Goal: Task Accomplishment & Management: Manage account settings

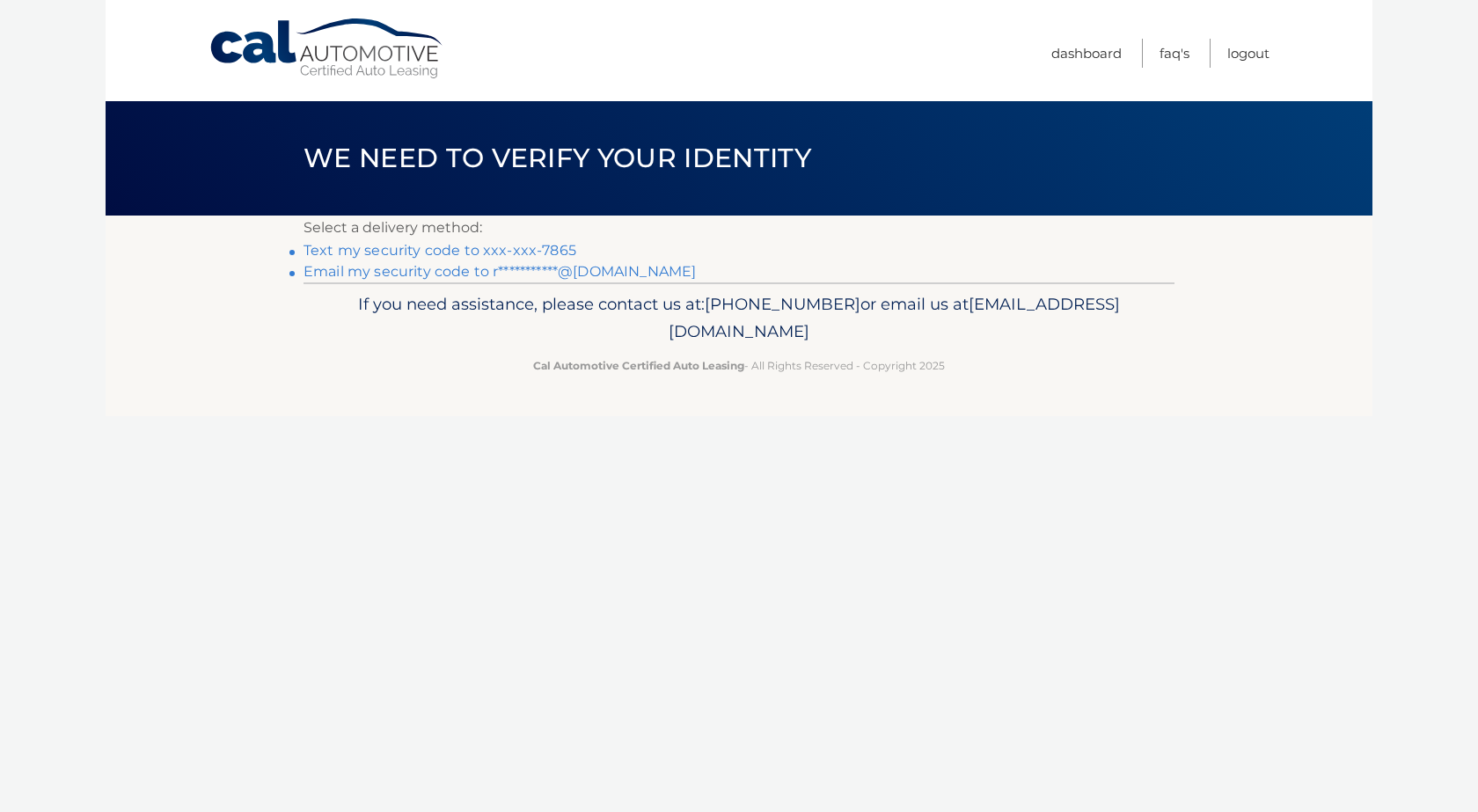
click at [496, 253] on link "Text my security code to xxx-xxx-7865" at bounding box center [440, 250] width 273 height 16
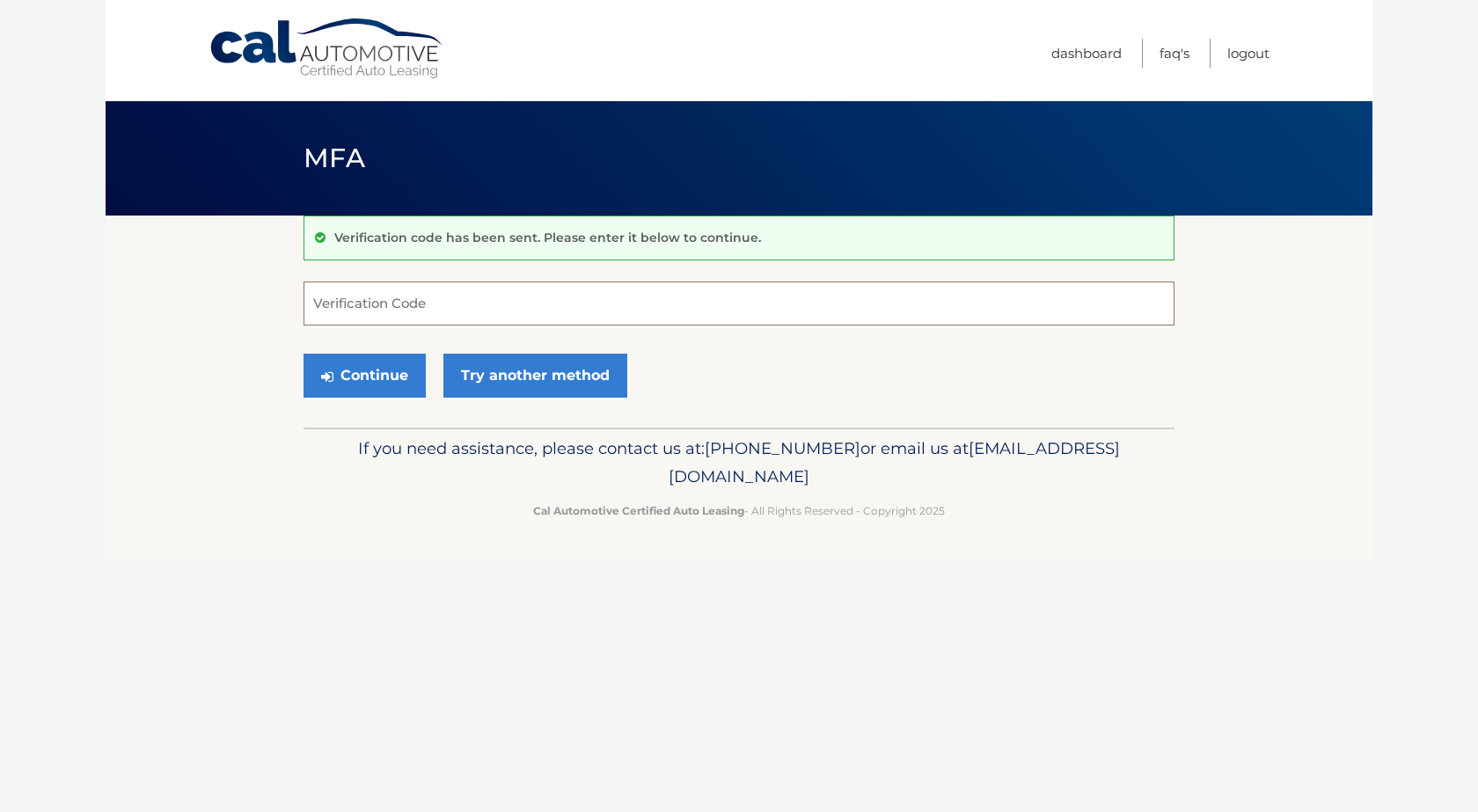
click at [364, 305] on input "Verification Code" at bounding box center [739, 303] width 871 height 44
type input "184086"
click at [360, 372] on button "Continue" at bounding box center [365, 375] width 122 height 44
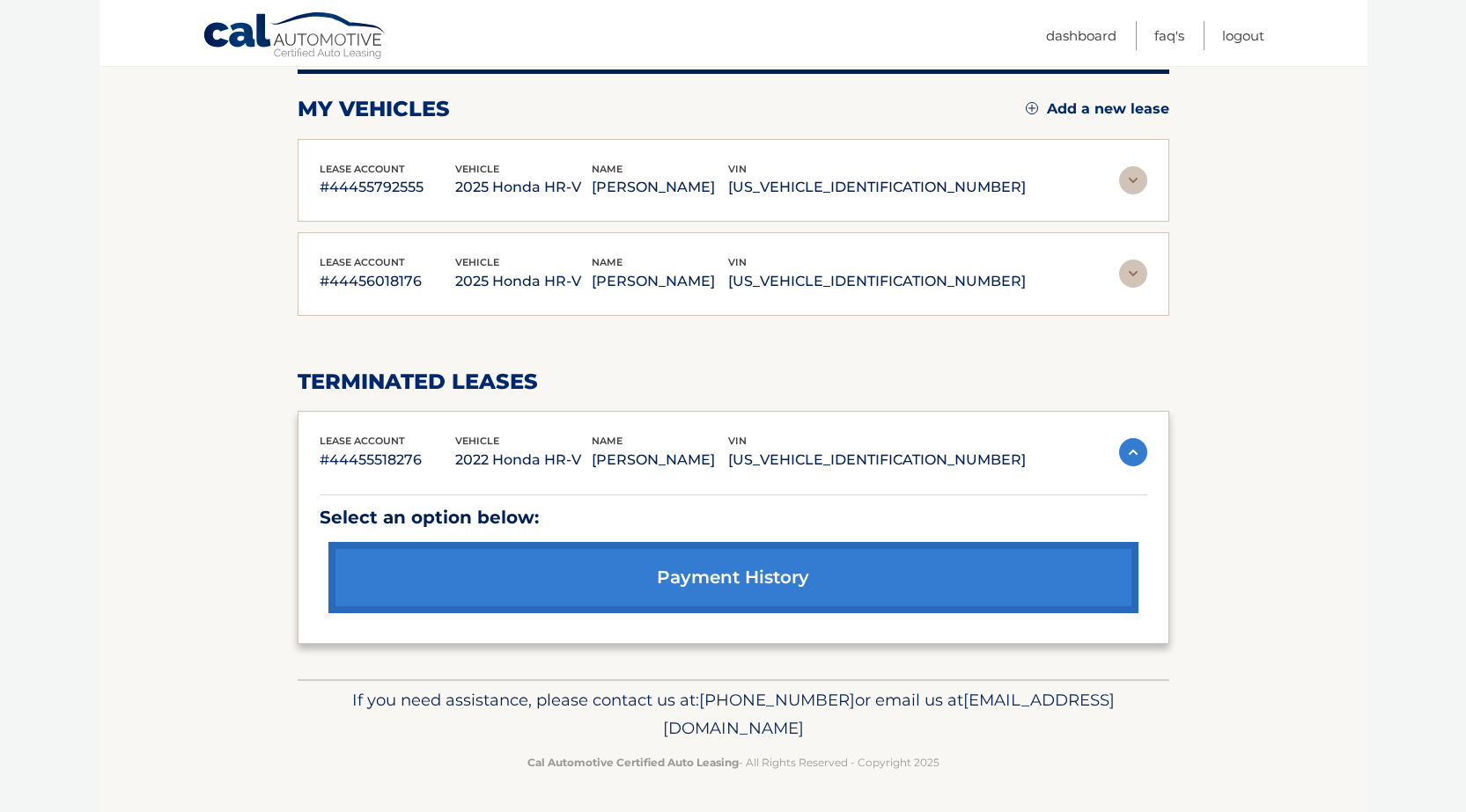
scroll to position [137, 0]
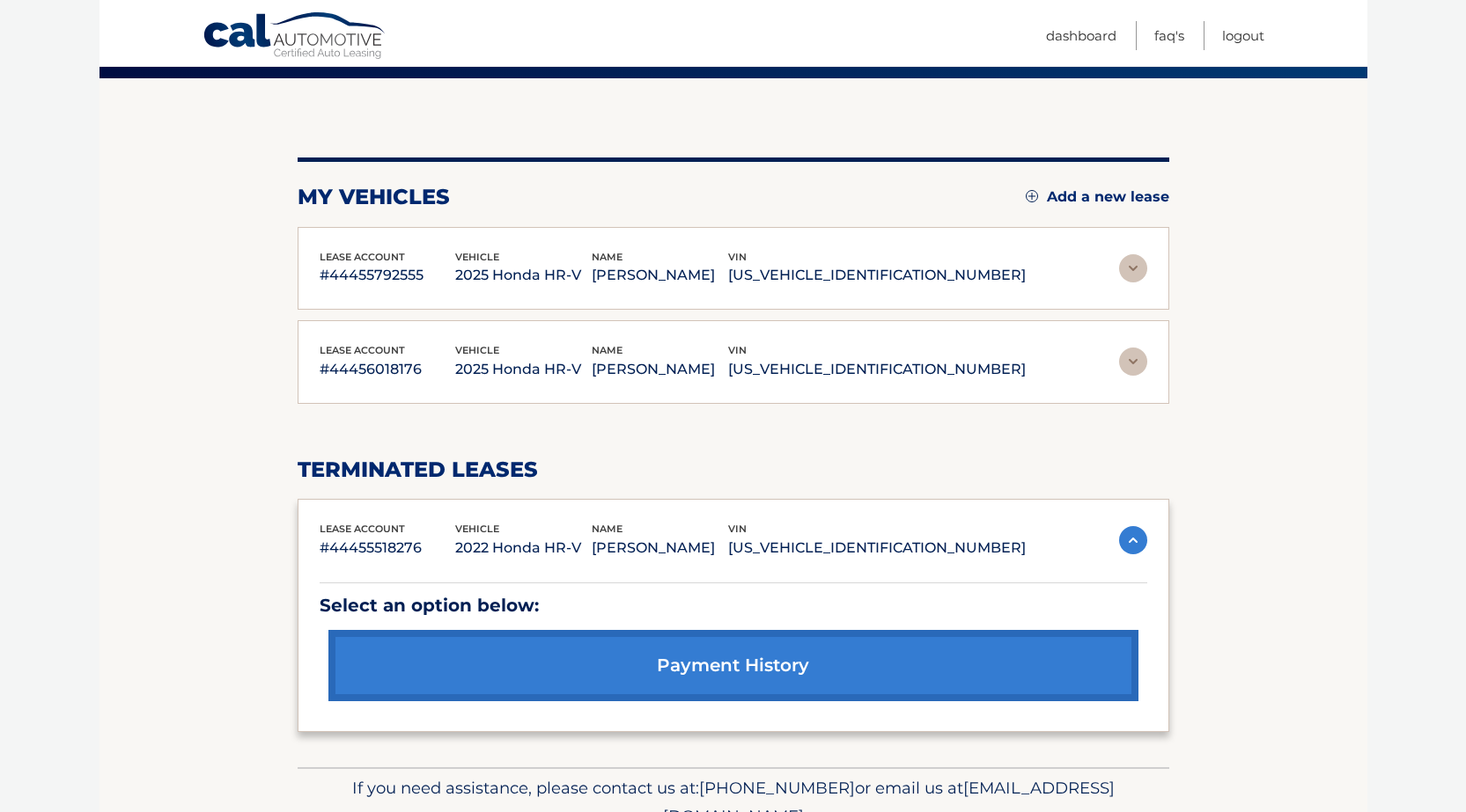
click at [719, 660] on link "payment history" at bounding box center [733, 666] width 809 height 72
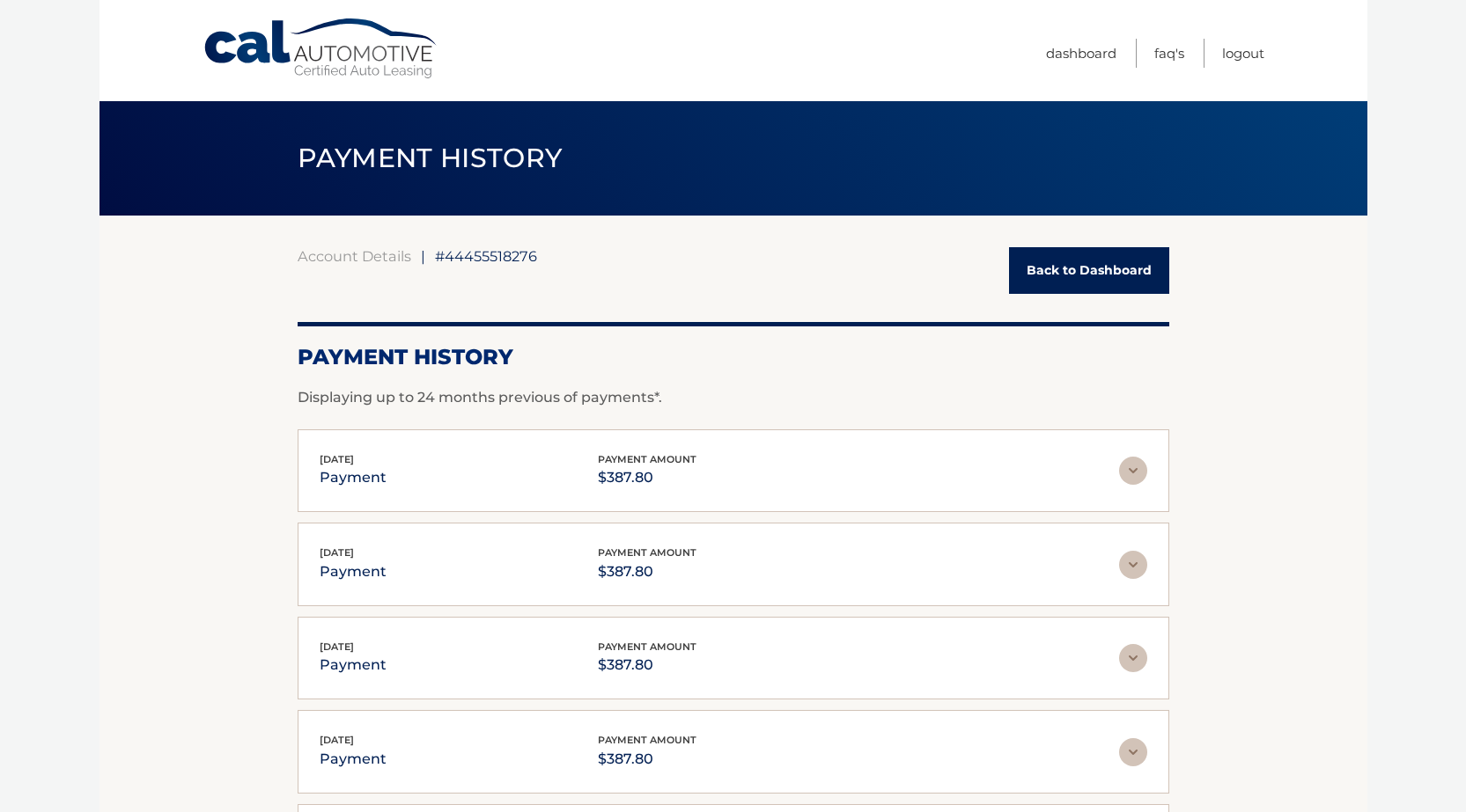
click at [1113, 272] on link "Back to Dashboard" at bounding box center [1088, 270] width 160 height 46
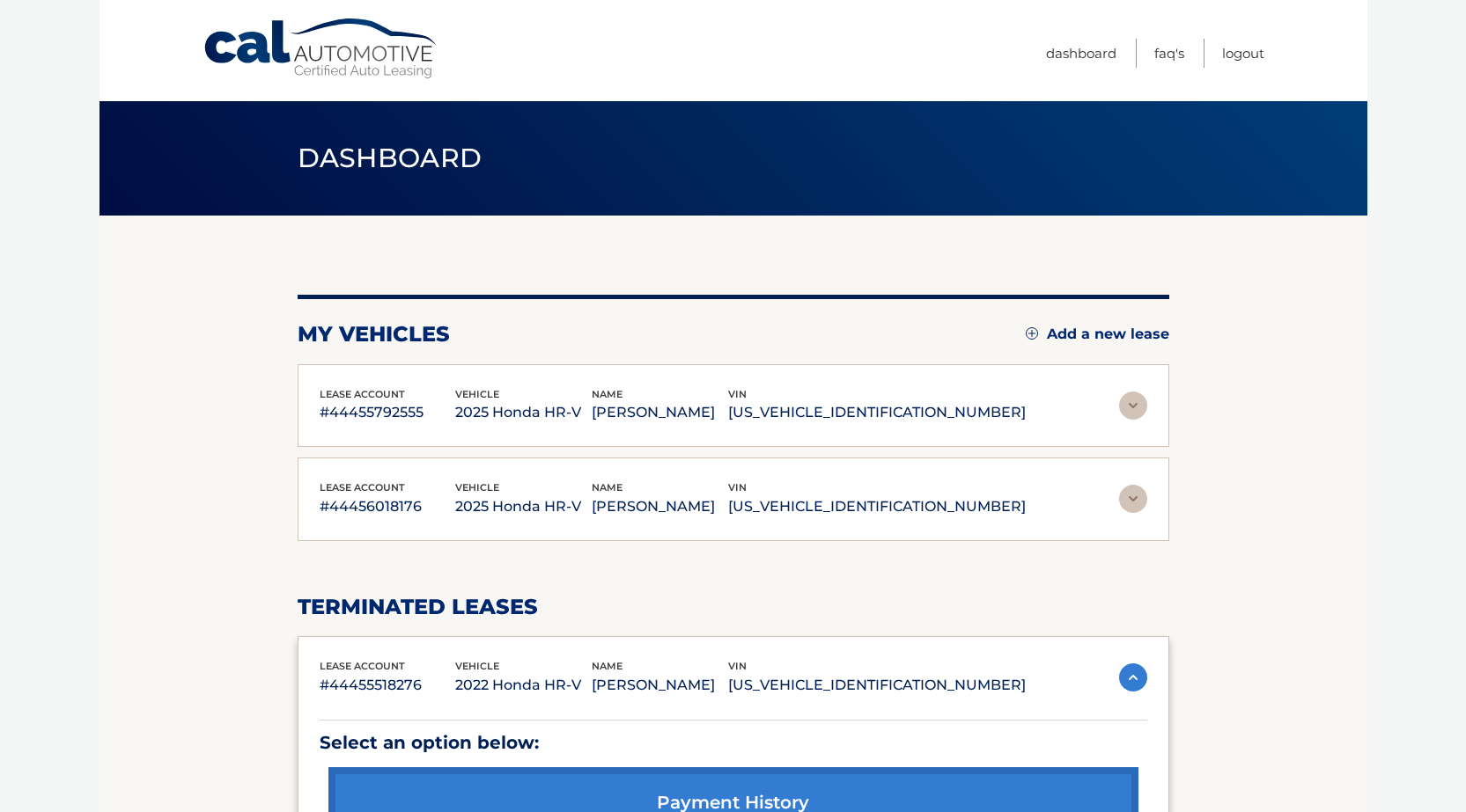
scroll to position [88, 0]
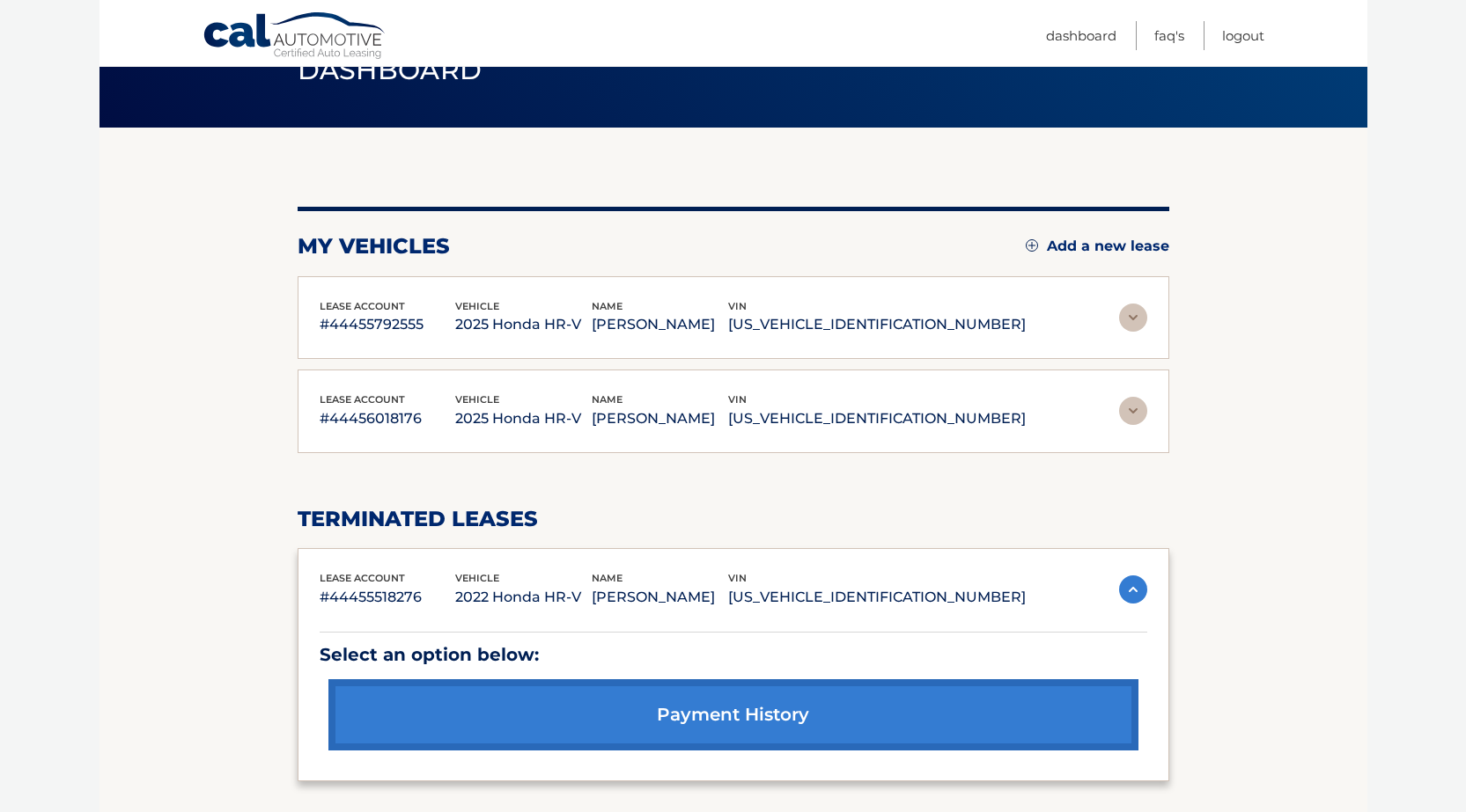
click at [1131, 411] on img at bounding box center [1132, 410] width 28 height 28
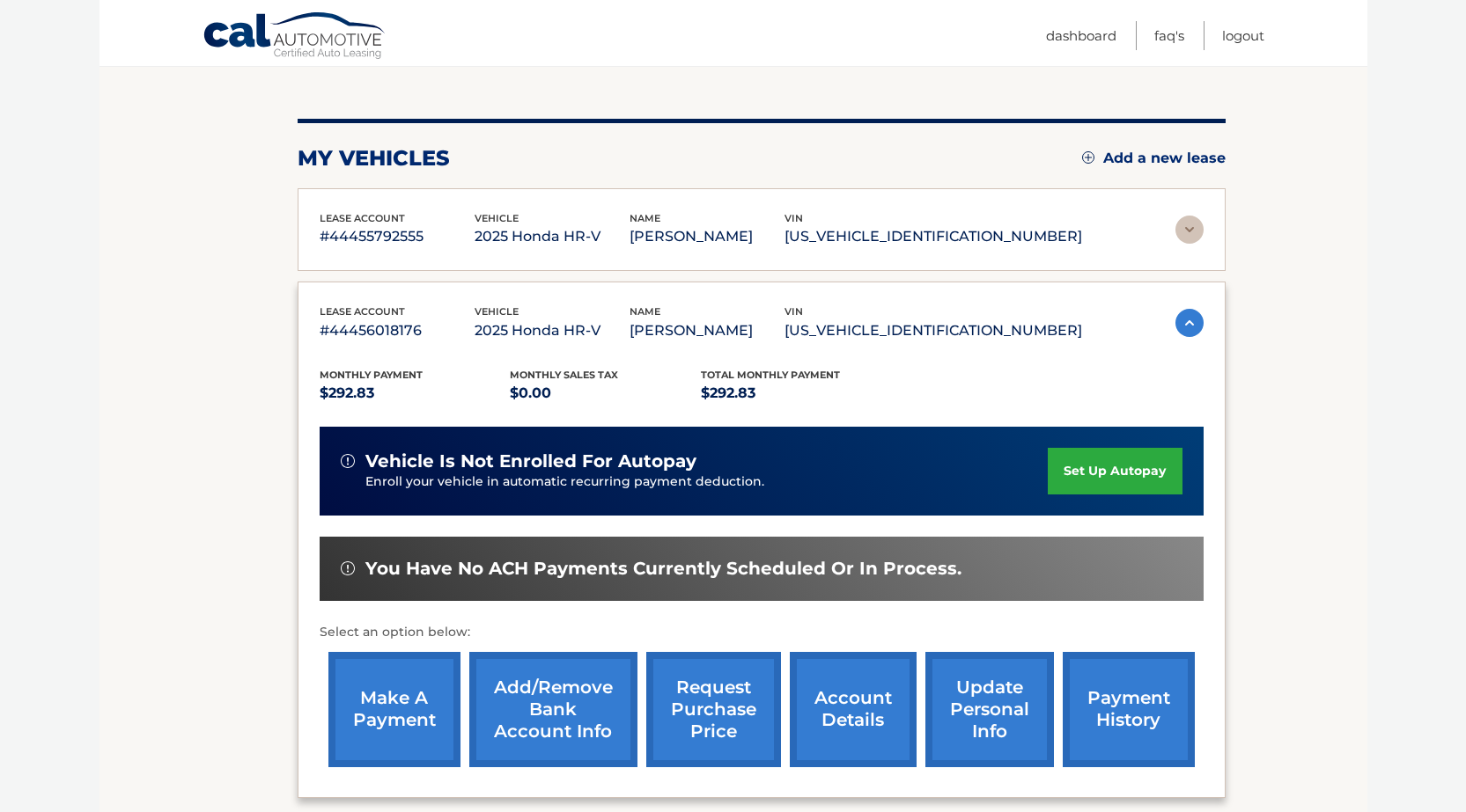
scroll to position [264, 0]
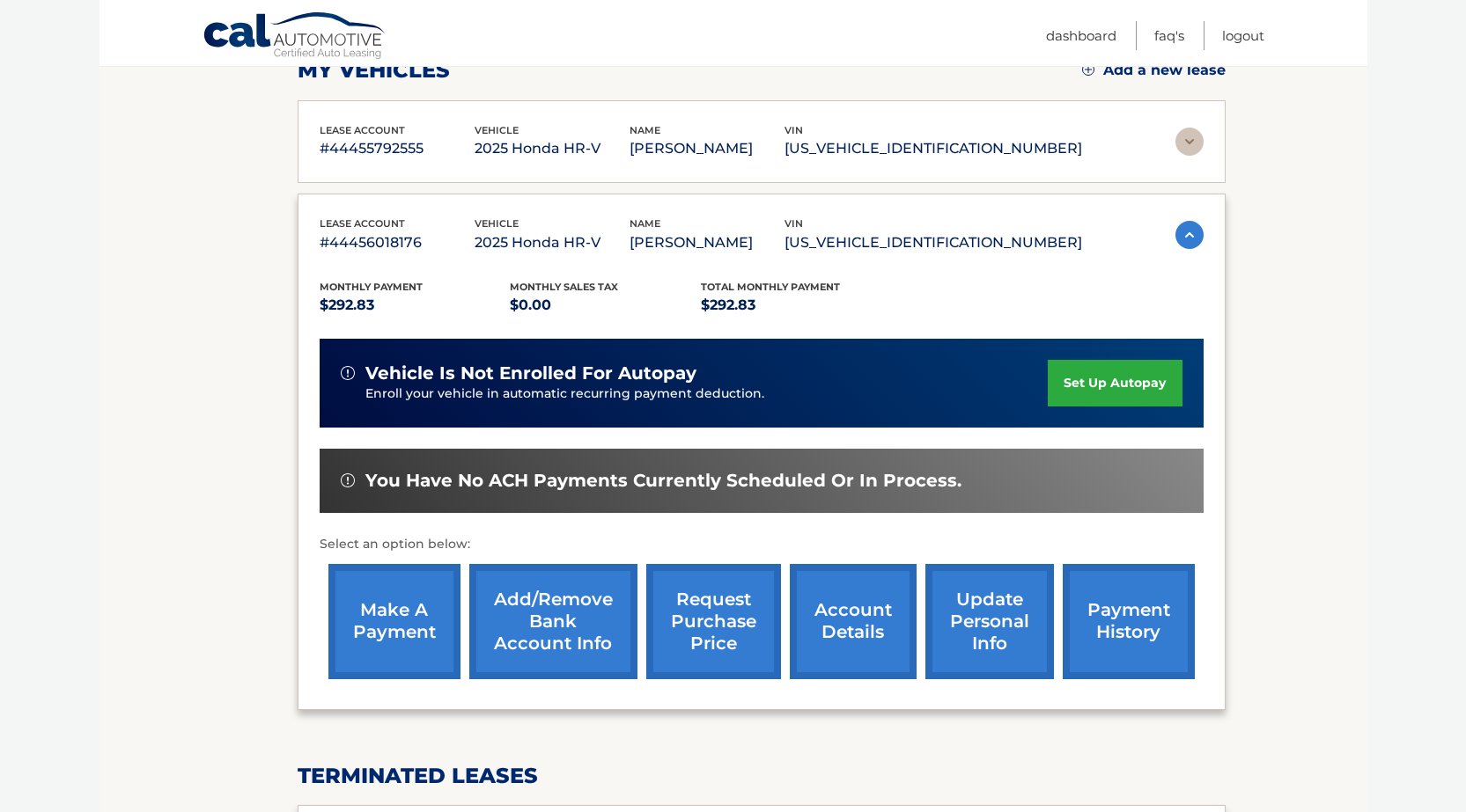
click at [1094, 376] on link "set up autopay" at bounding box center [1115, 383] width 134 height 46
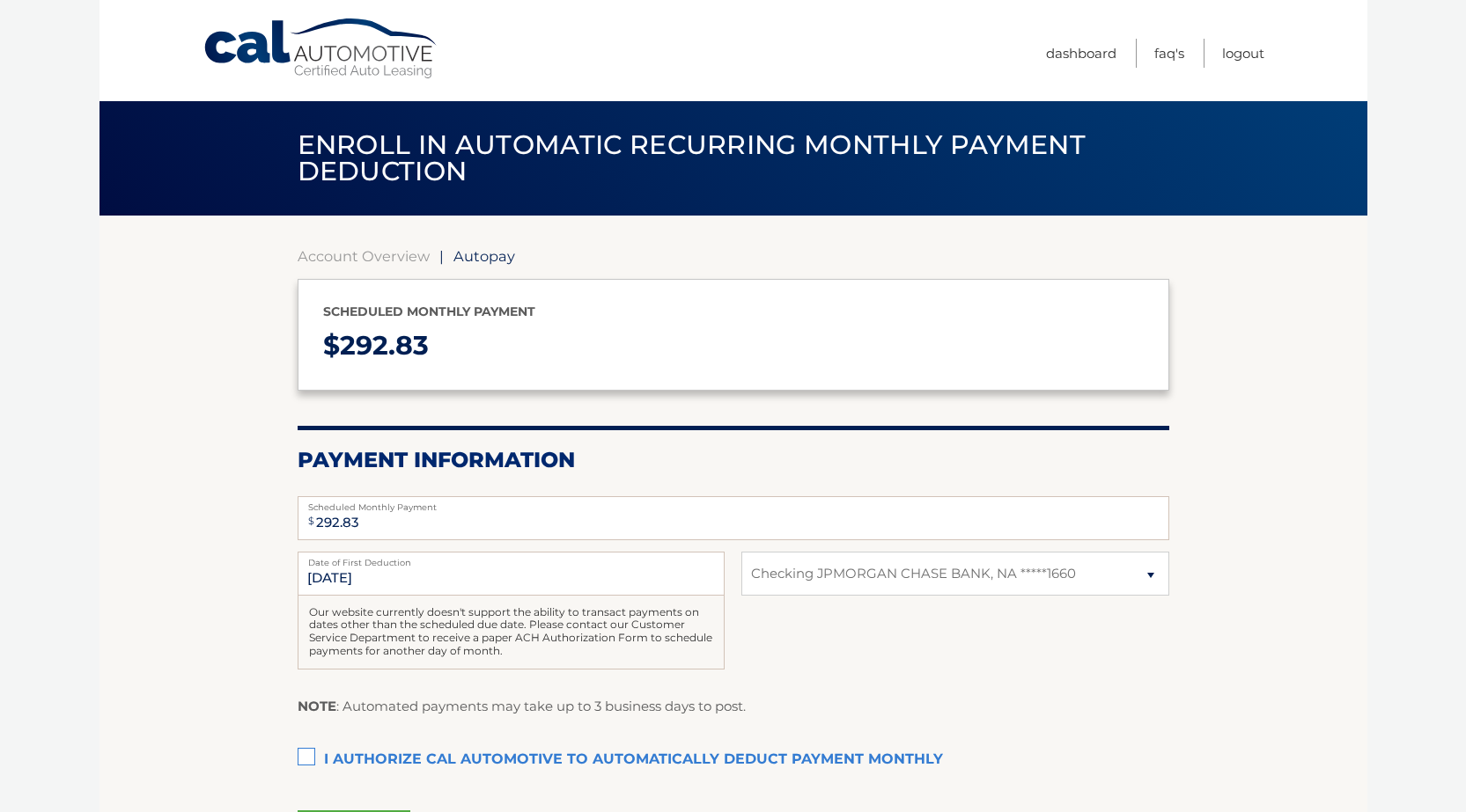
select select "M2I0ZmU5NmEtMmFmOC00ZTk1LWEzMmMtODZhNGNhZjM1NGYy"
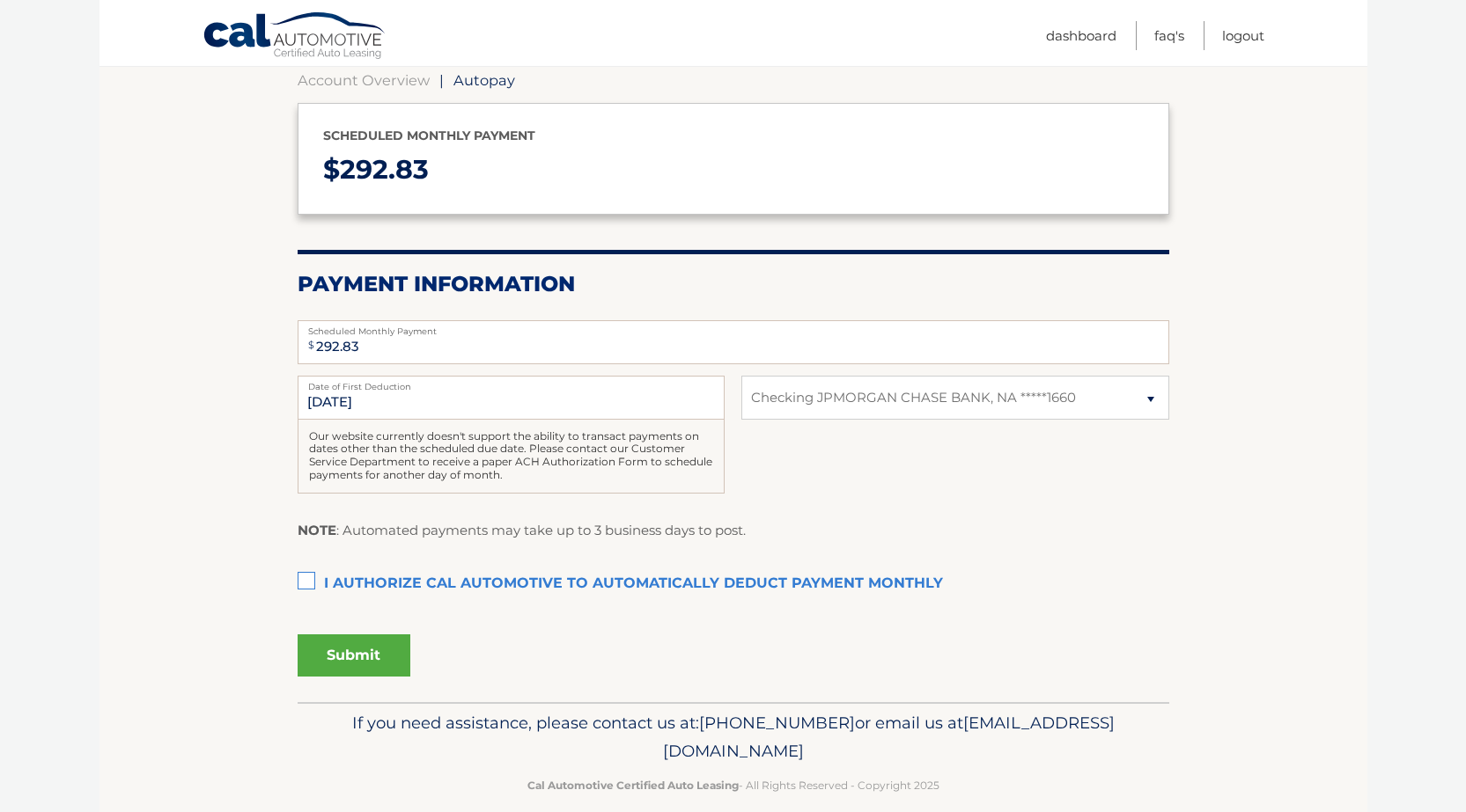
click at [309, 582] on label "I authorize cal automotive to automatically deduct payment monthly This checkbo…" at bounding box center [733, 584] width 871 height 35
click at [0, 0] on input "I authorize cal automotive to automatically deduct payment monthly This checkbo…" at bounding box center [0, 0] width 0 height 0
click at [353, 653] on button "Submit" at bounding box center [353, 655] width 112 height 43
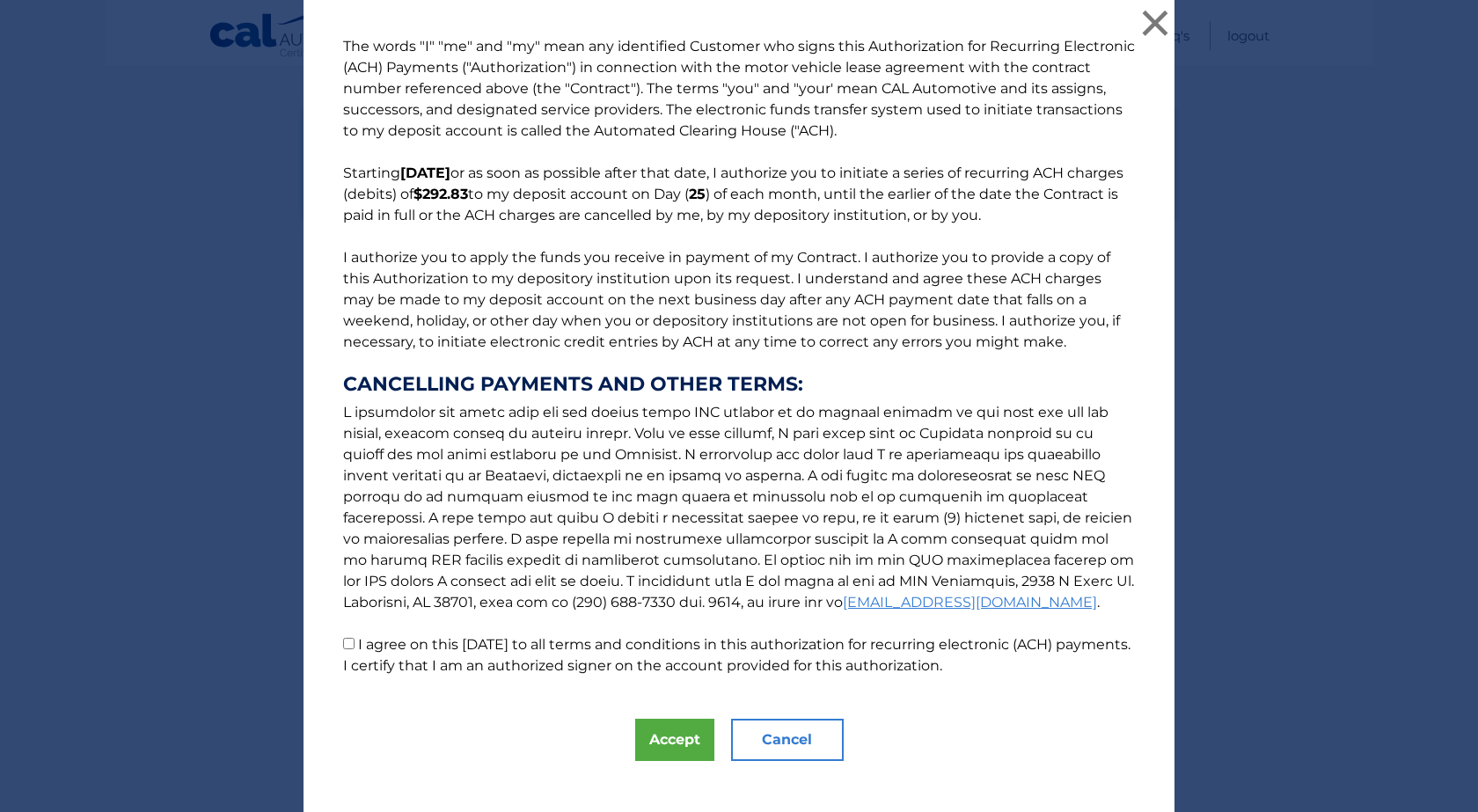
click at [344, 644] on input "I agree on this 10/11/2025 to all terms and conditions in this authorization fo…" at bounding box center [349, 644] width 12 height 12
checkbox input "true"
click at [673, 744] on button "Accept" at bounding box center [675, 740] width 79 height 43
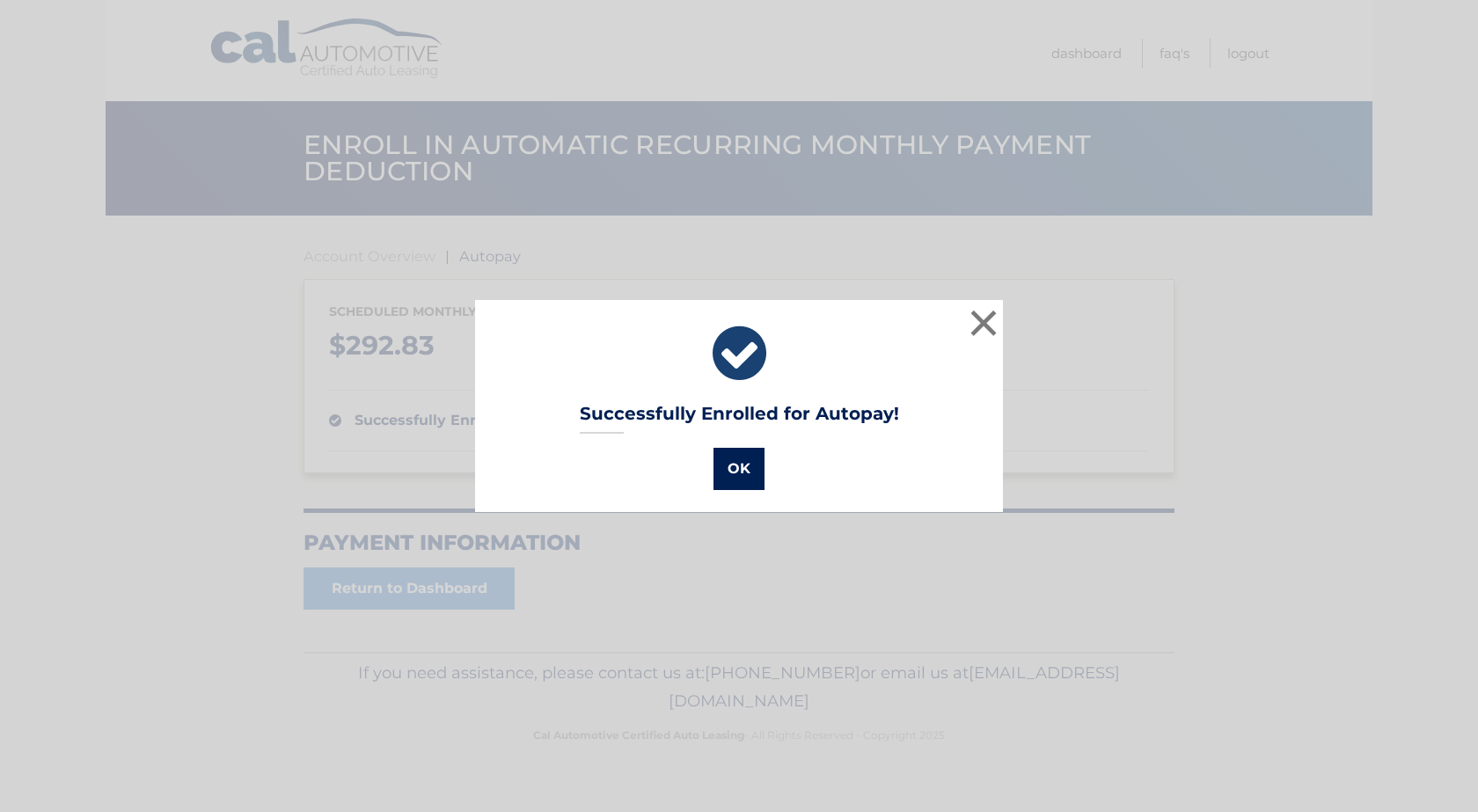
click at [744, 469] on button "OK" at bounding box center [739, 469] width 51 height 43
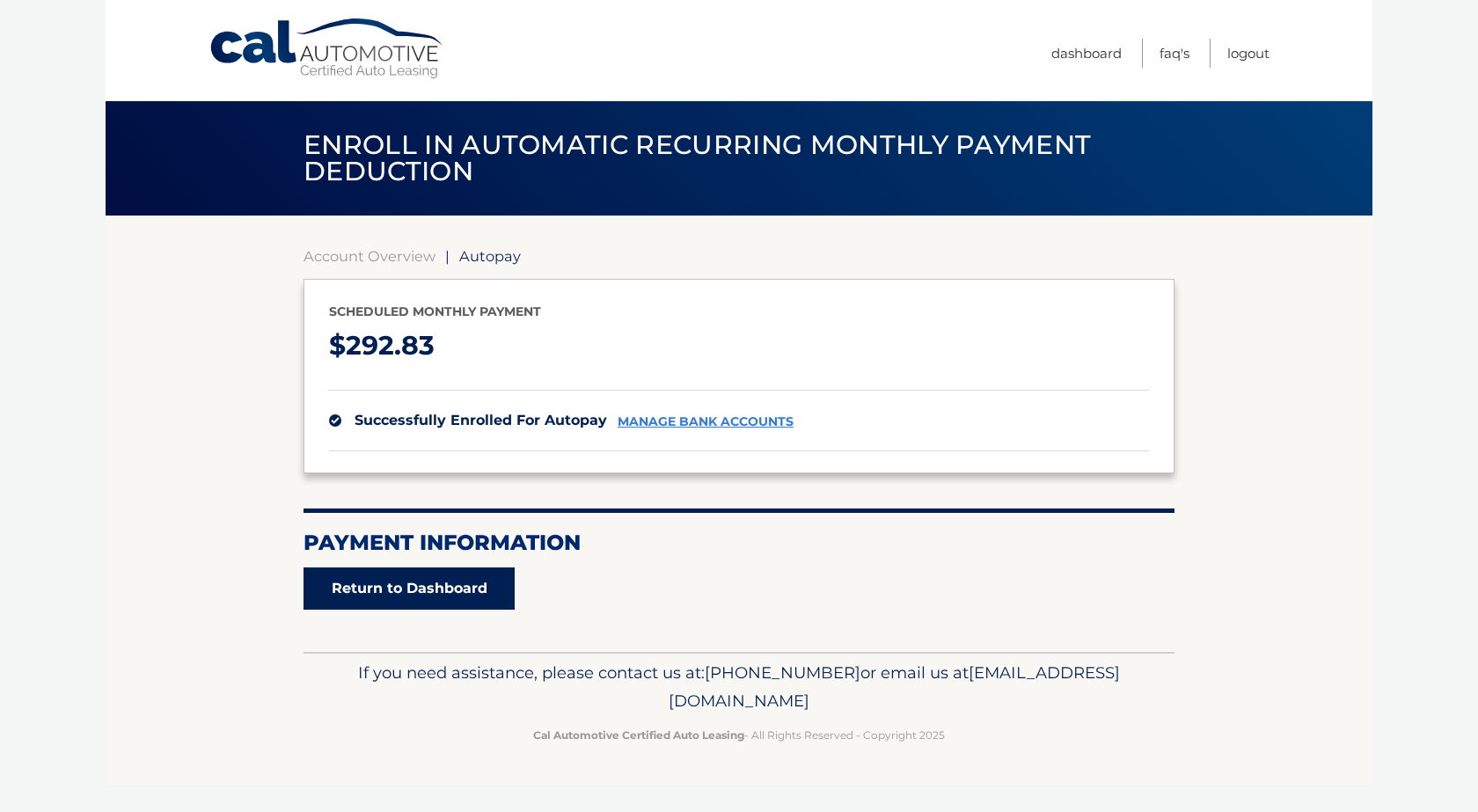
click at [410, 586] on link "Return to Dashboard" at bounding box center [409, 588] width 211 height 43
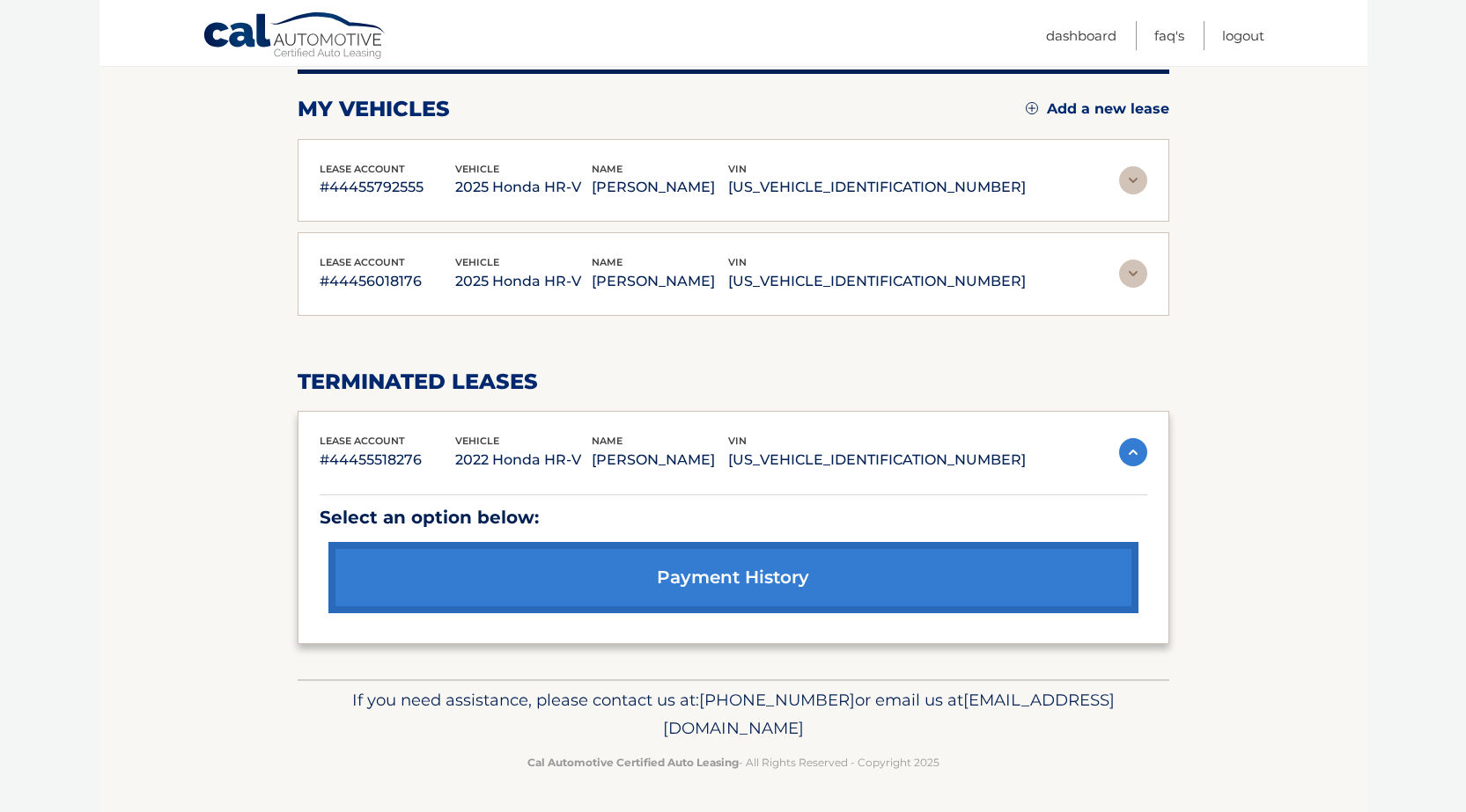
scroll to position [137, 0]
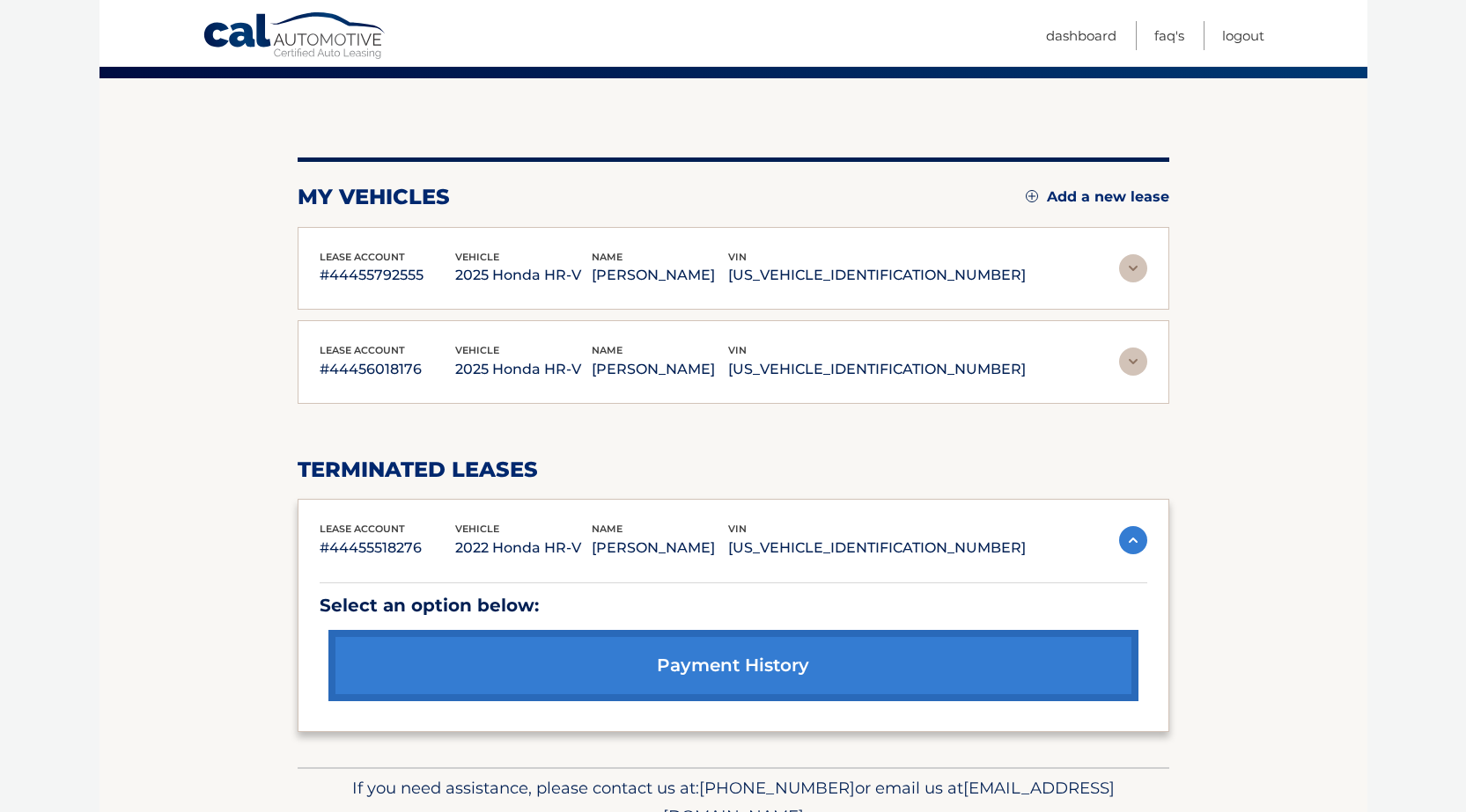
click at [1135, 534] on img at bounding box center [1132, 540] width 28 height 28
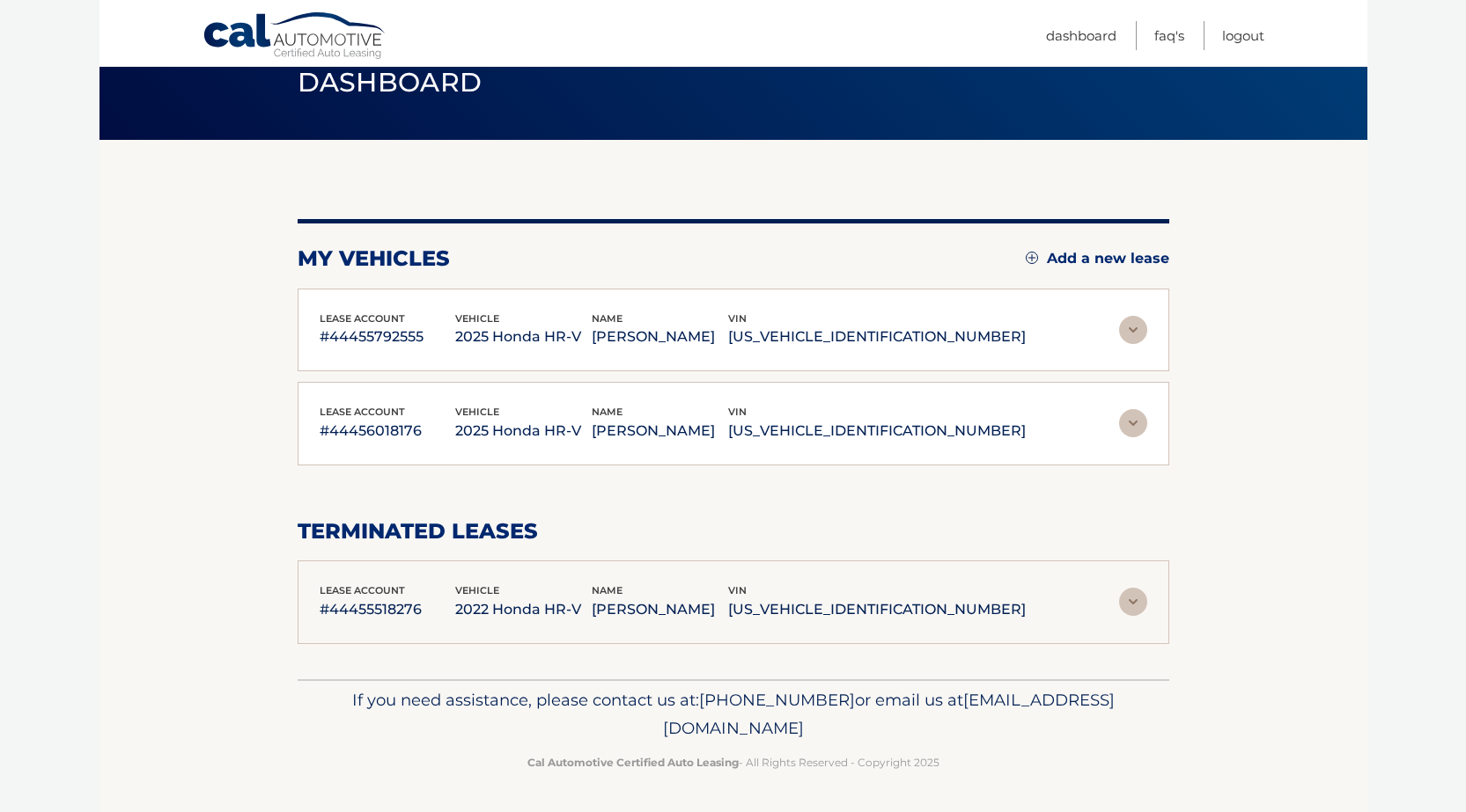
scroll to position [75, 0]
click at [1137, 415] on img at bounding box center [1132, 423] width 28 height 28
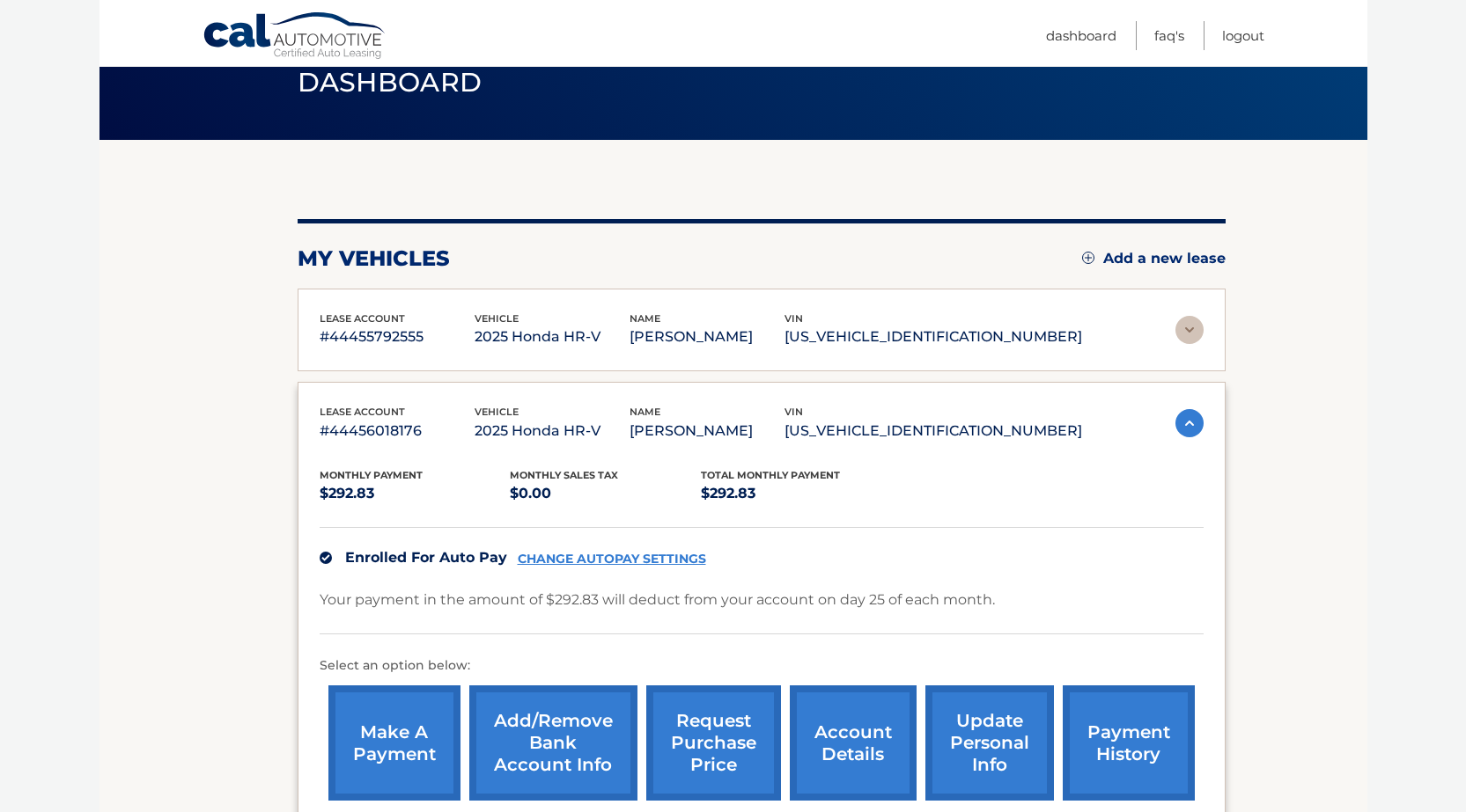
click at [485, 467] on div "Monthly Payment $292.83" at bounding box center [414, 487] width 191 height 40
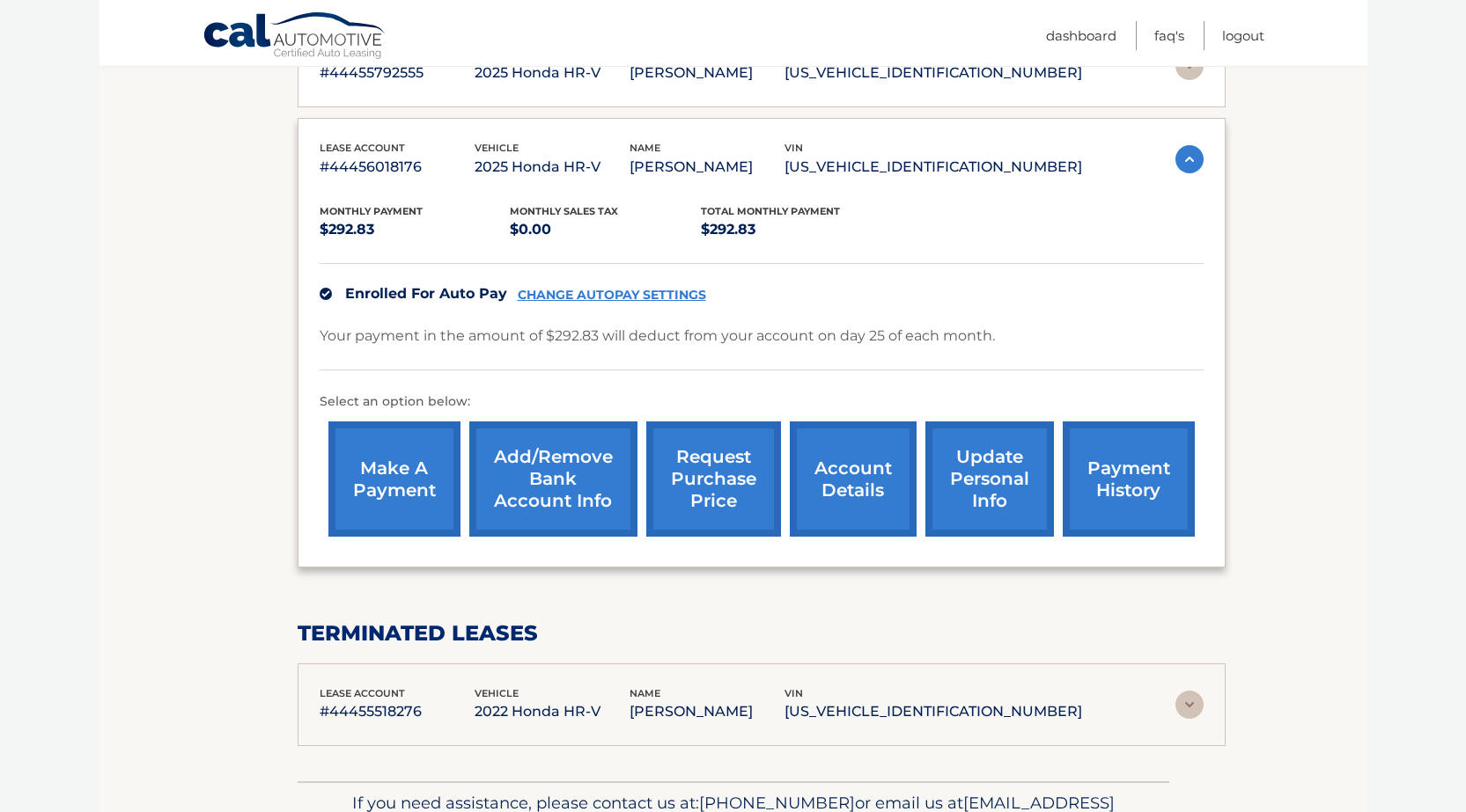
click at [389, 470] on link "make a payment" at bounding box center [394, 478] width 132 height 115
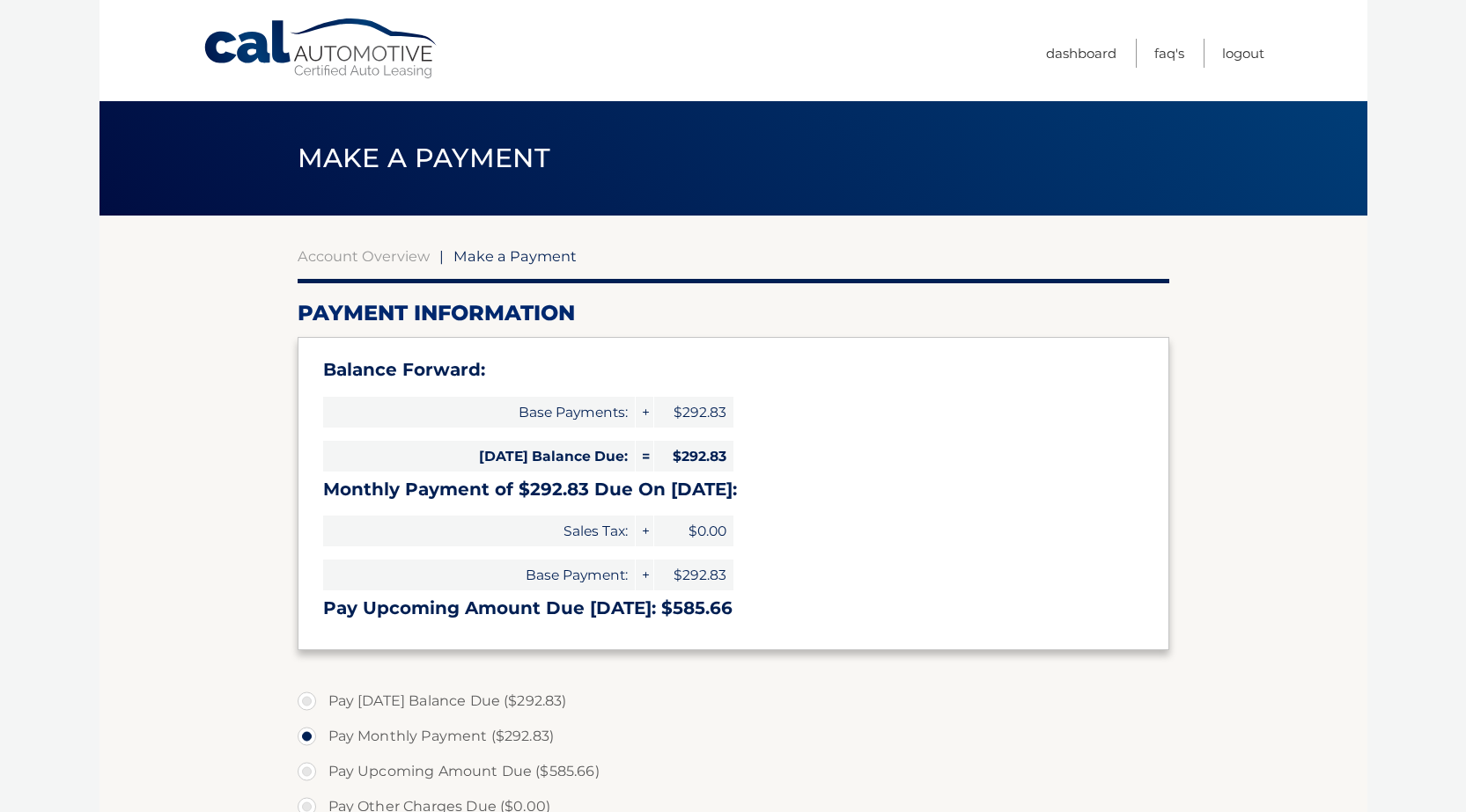
select select "M2I0ZmU5NmEtMmFmOC00ZTk1LWEzMmMtODZhNGNhZjM1NGYy"
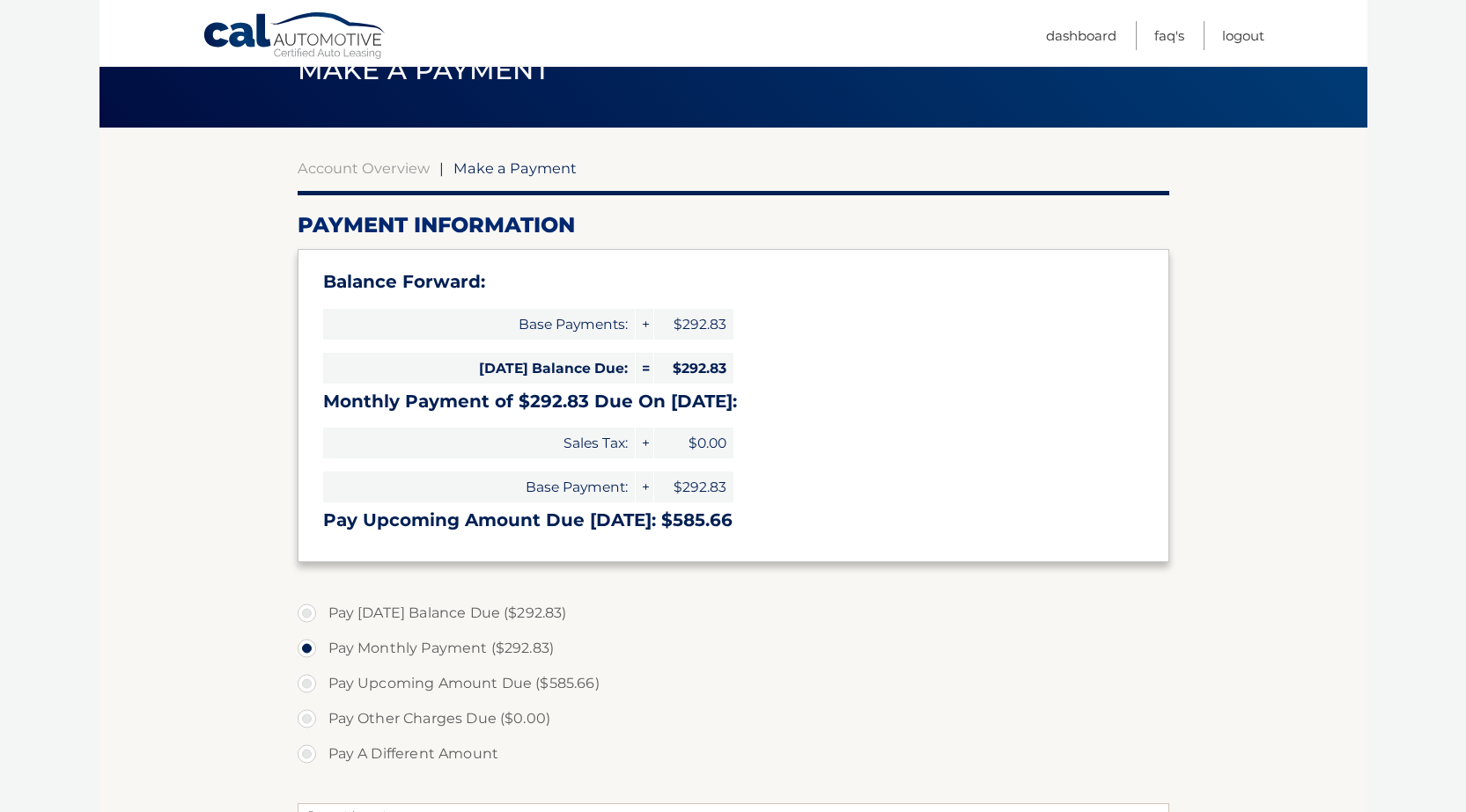
scroll to position [176, 0]
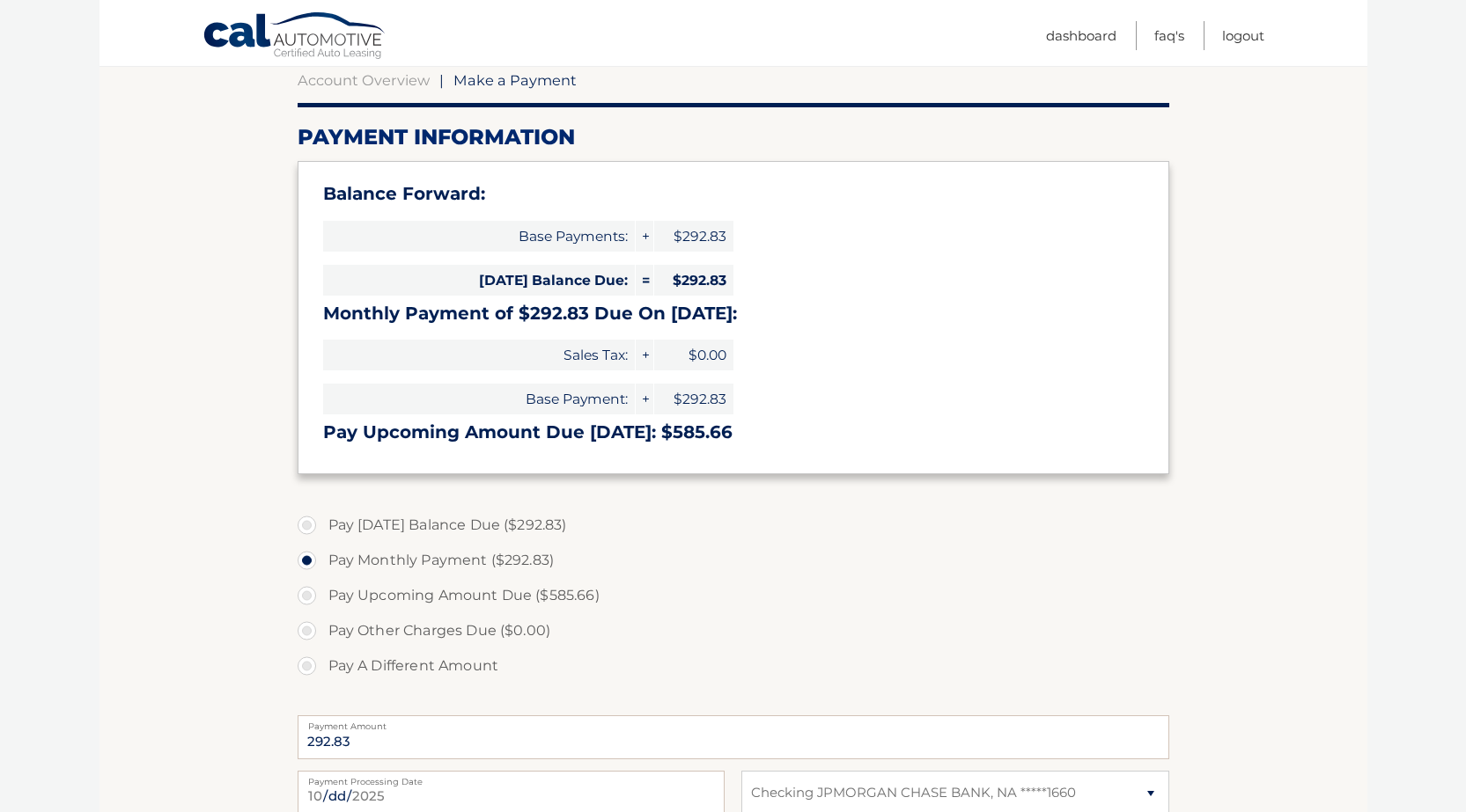
click at [307, 524] on label "Pay Today's Balance Due ($292.83)" at bounding box center [733, 526] width 871 height 35
click at [307, 524] on input "Pay Today's Balance Due ($292.83)" at bounding box center [314, 522] width 17 height 28
radio input "true"
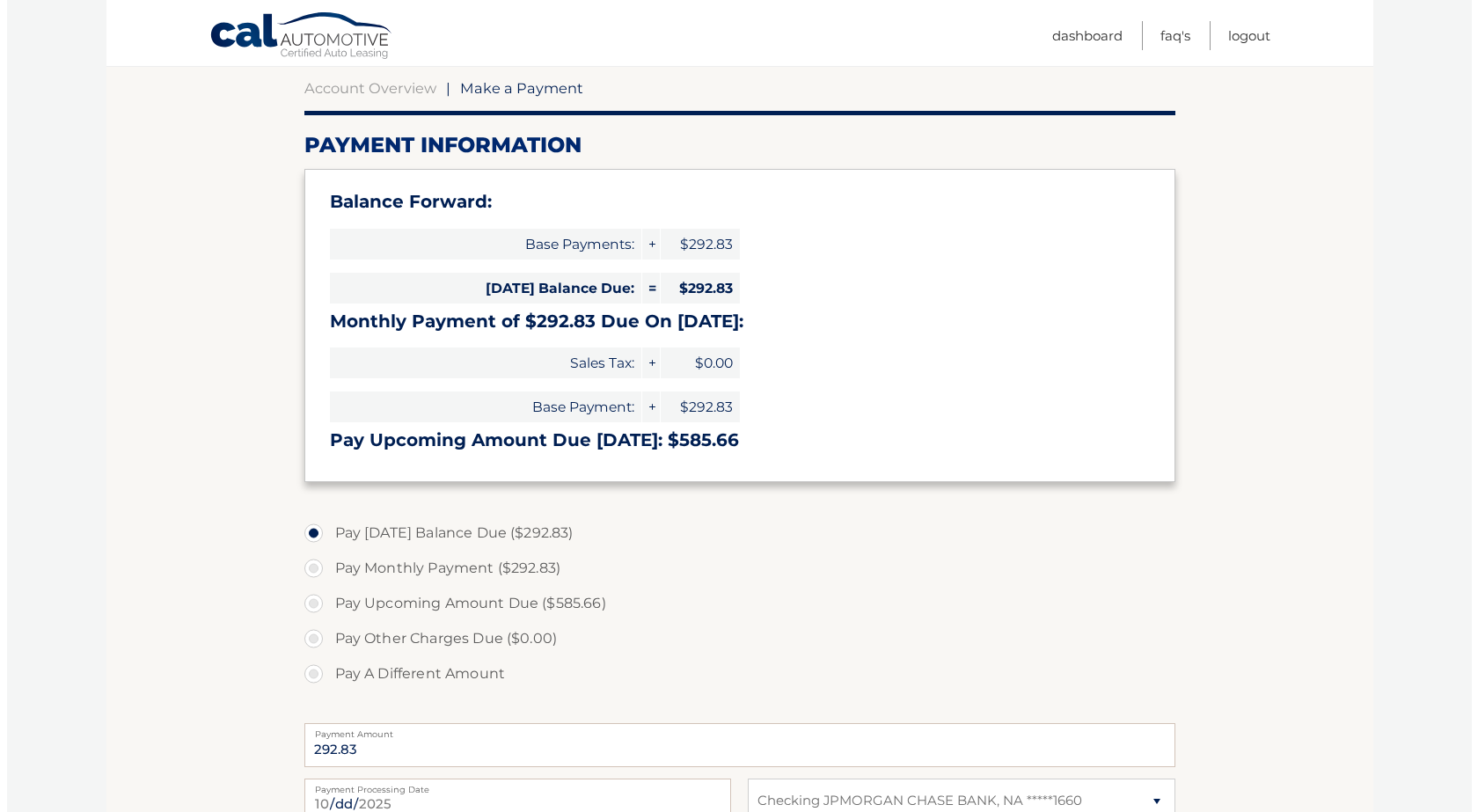
scroll to position [432, 0]
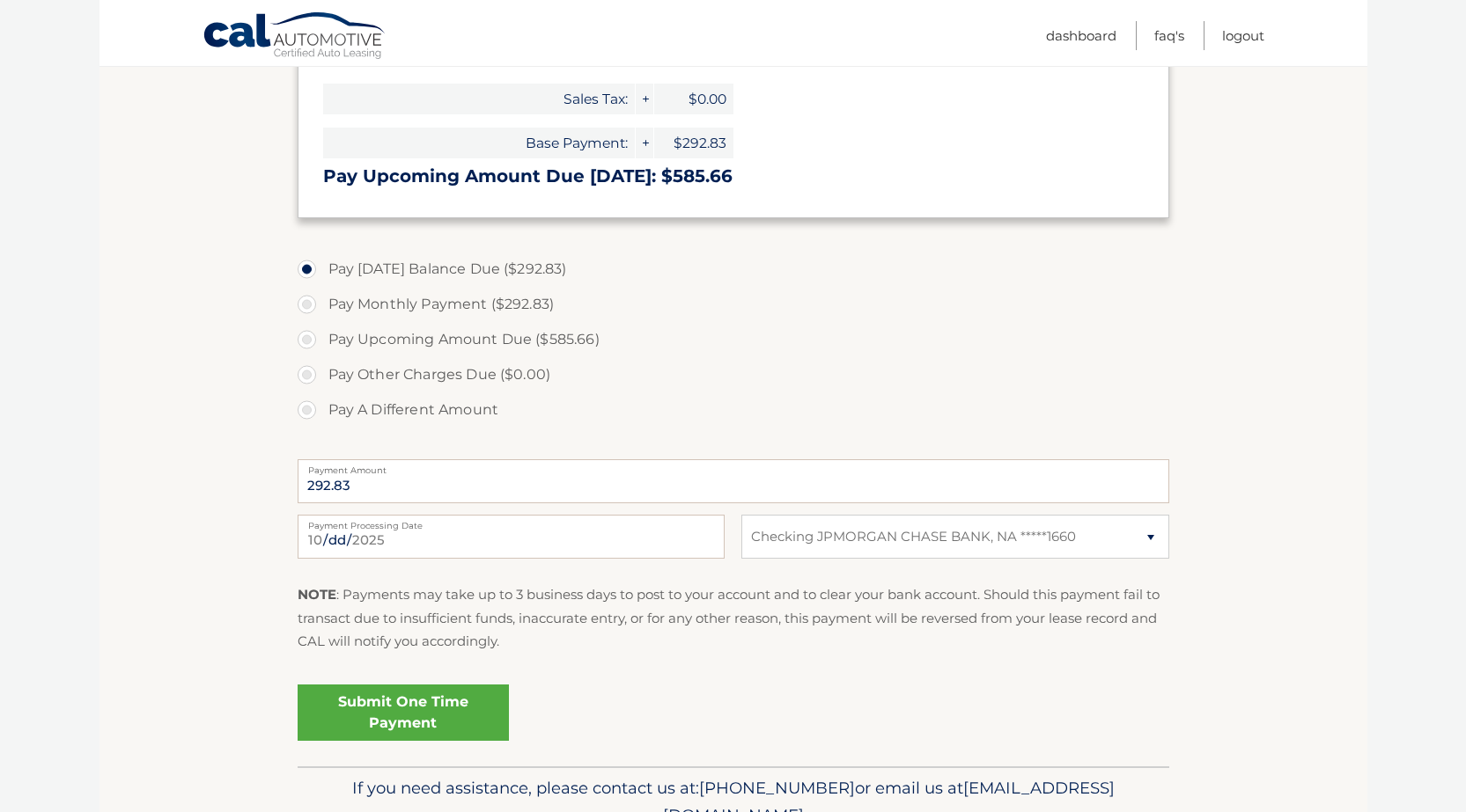
click at [412, 712] on link "Submit One Time Payment" at bounding box center [403, 712] width 211 height 56
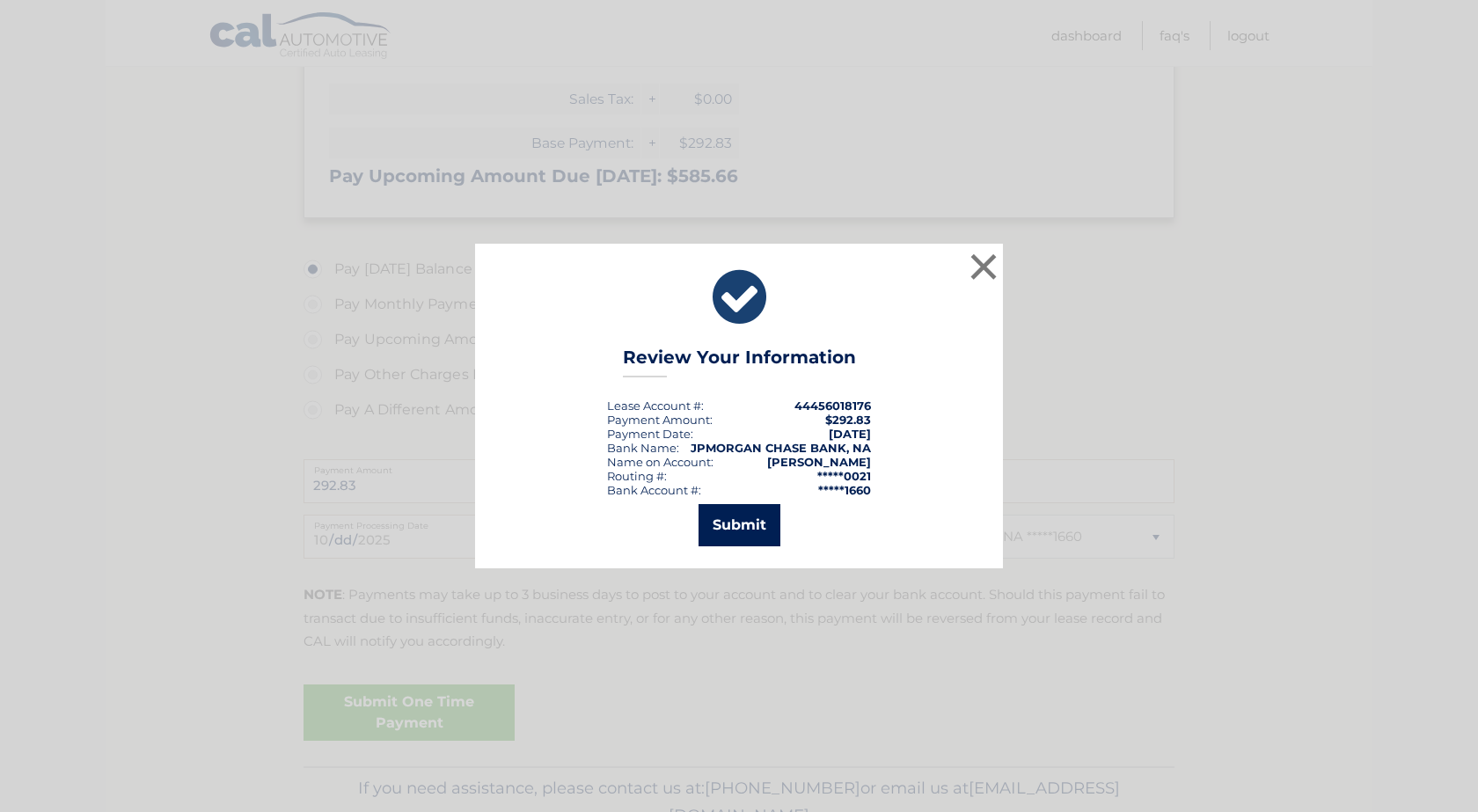
click at [739, 525] on button "Submit" at bounding box center [739, 526] width 82 height 43
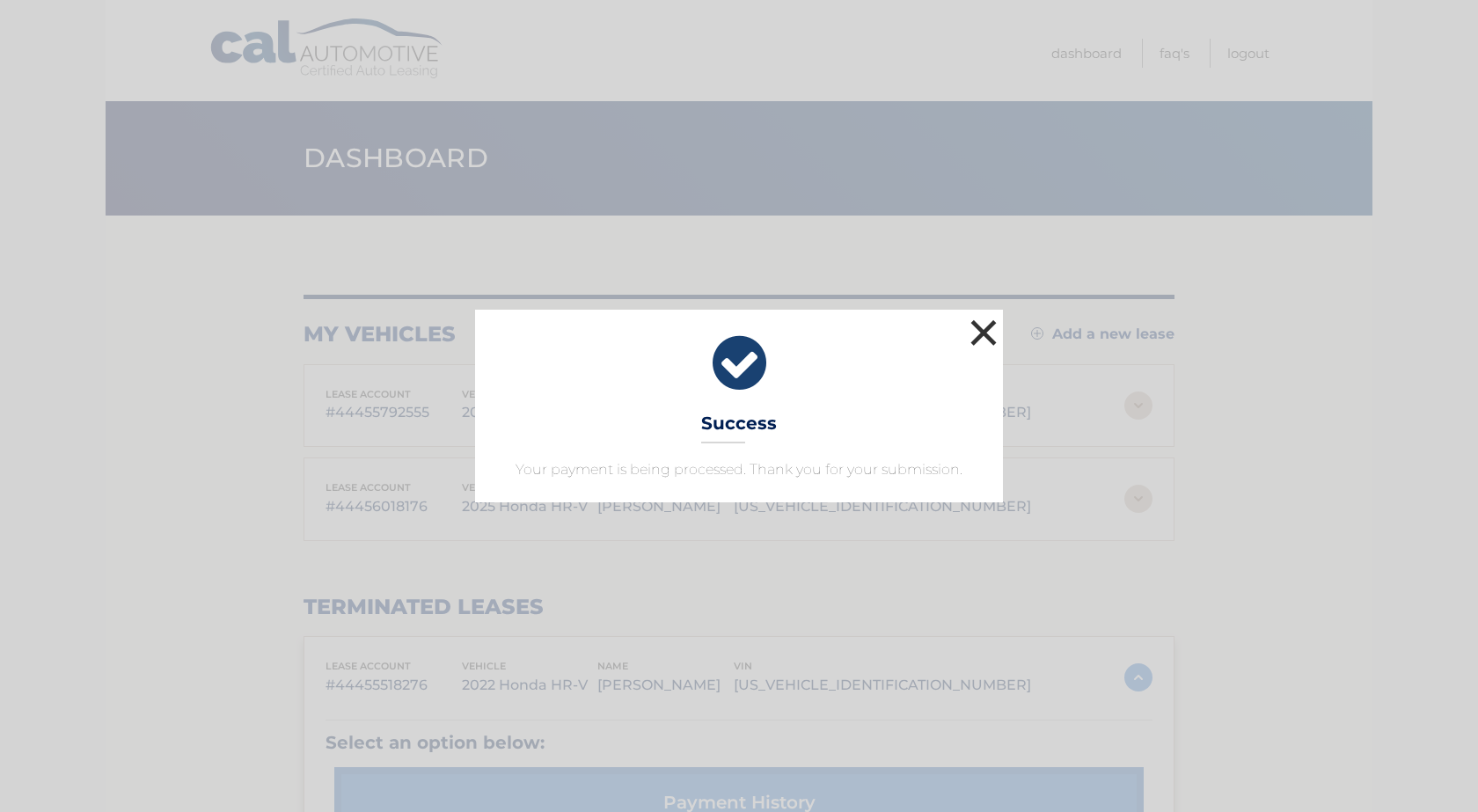
click at [988, 326] on button "×" at bounding box center [983, 332] width 35 height 35
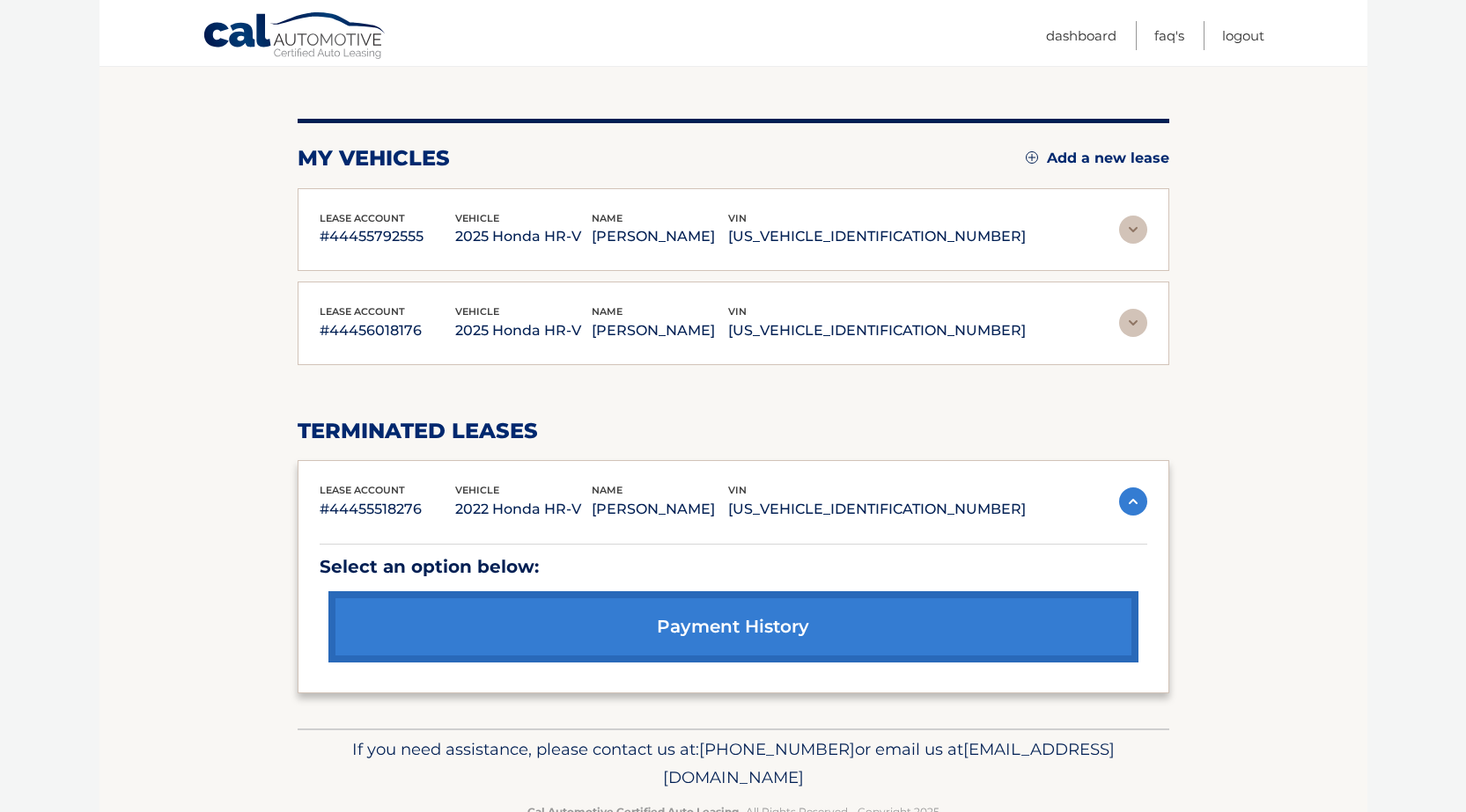
scroll to position [226, 0]
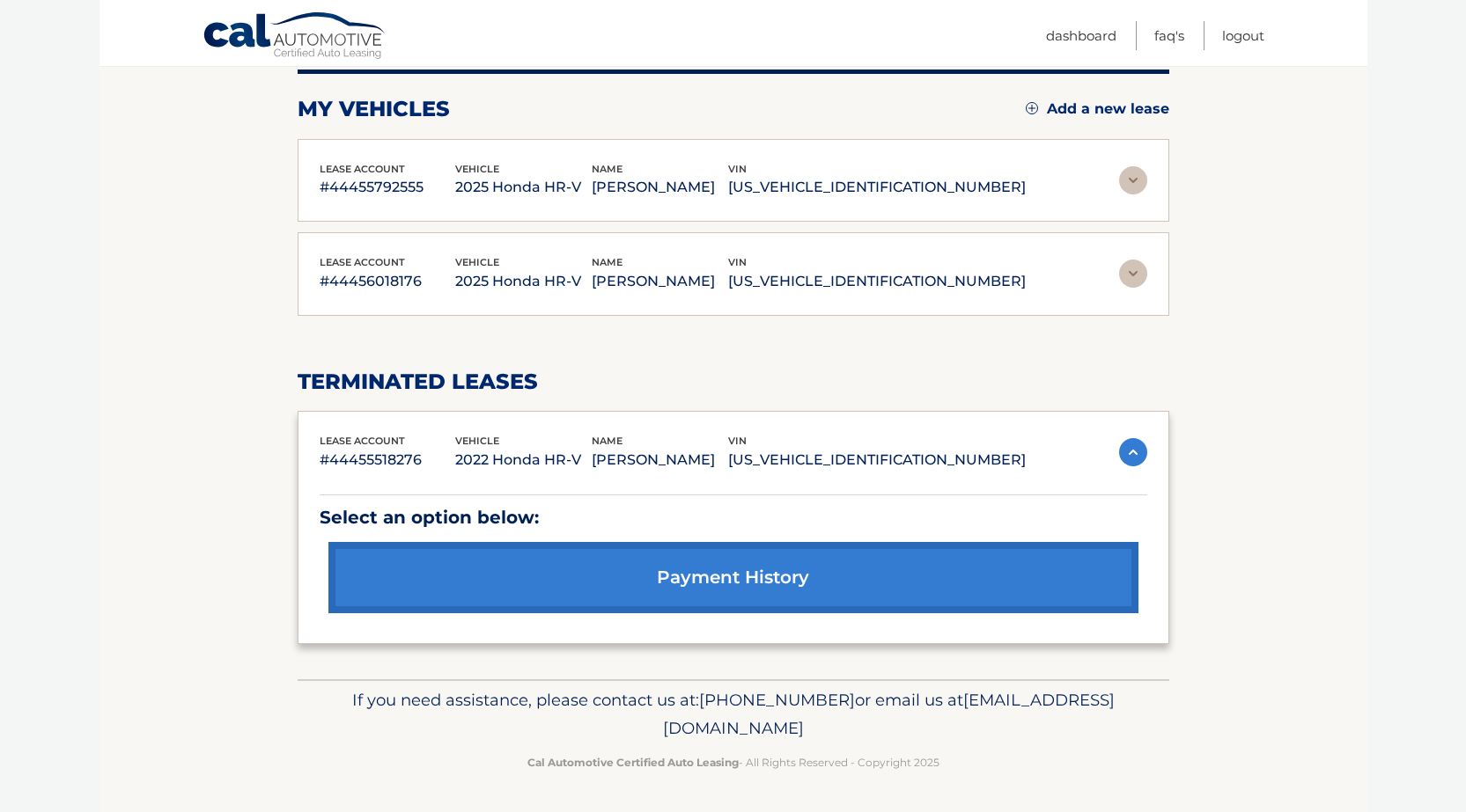
click at [716, 578] on link "payment history" at bounding box center [733, 578] width 809 height 72
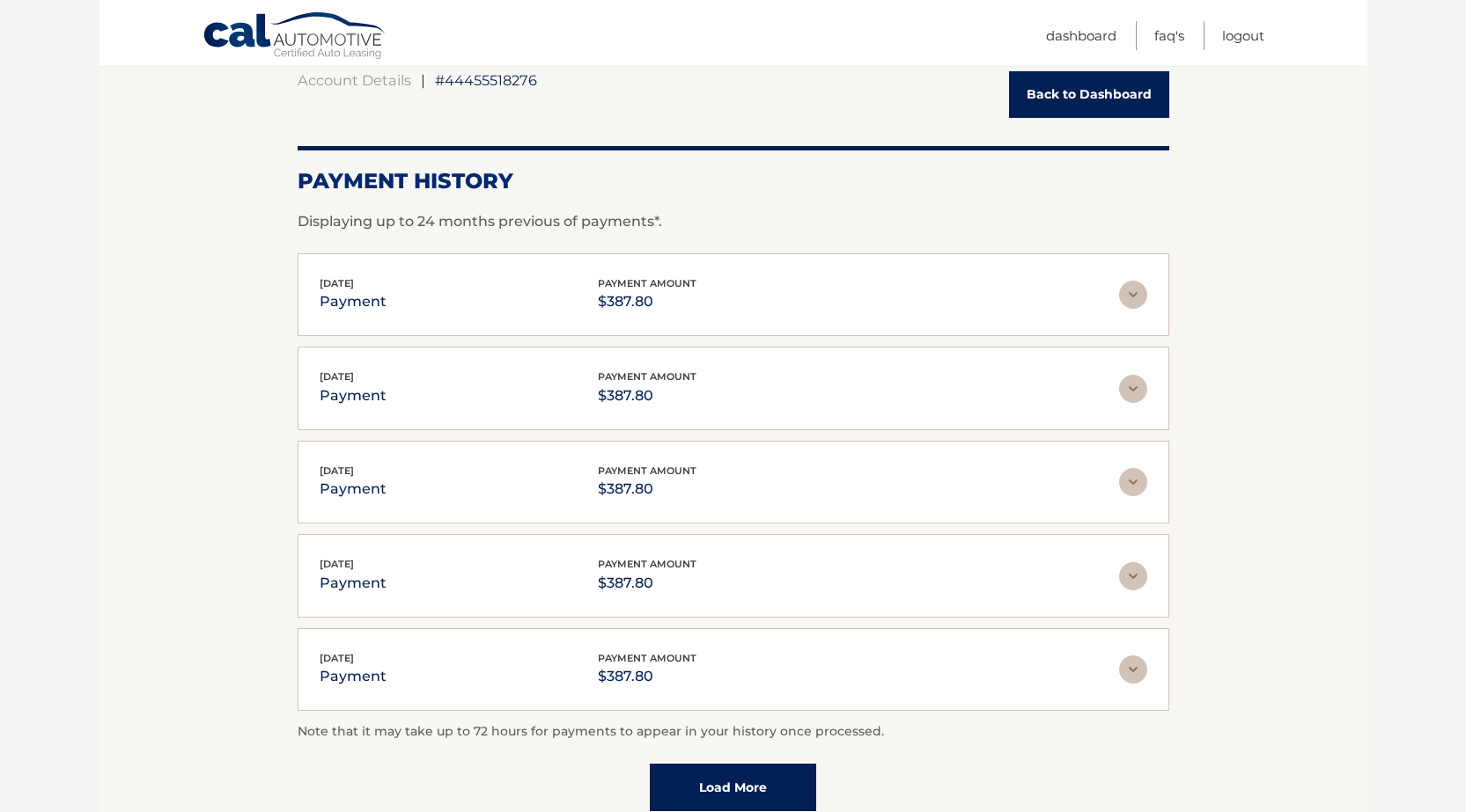
scroll to position [264, 0]
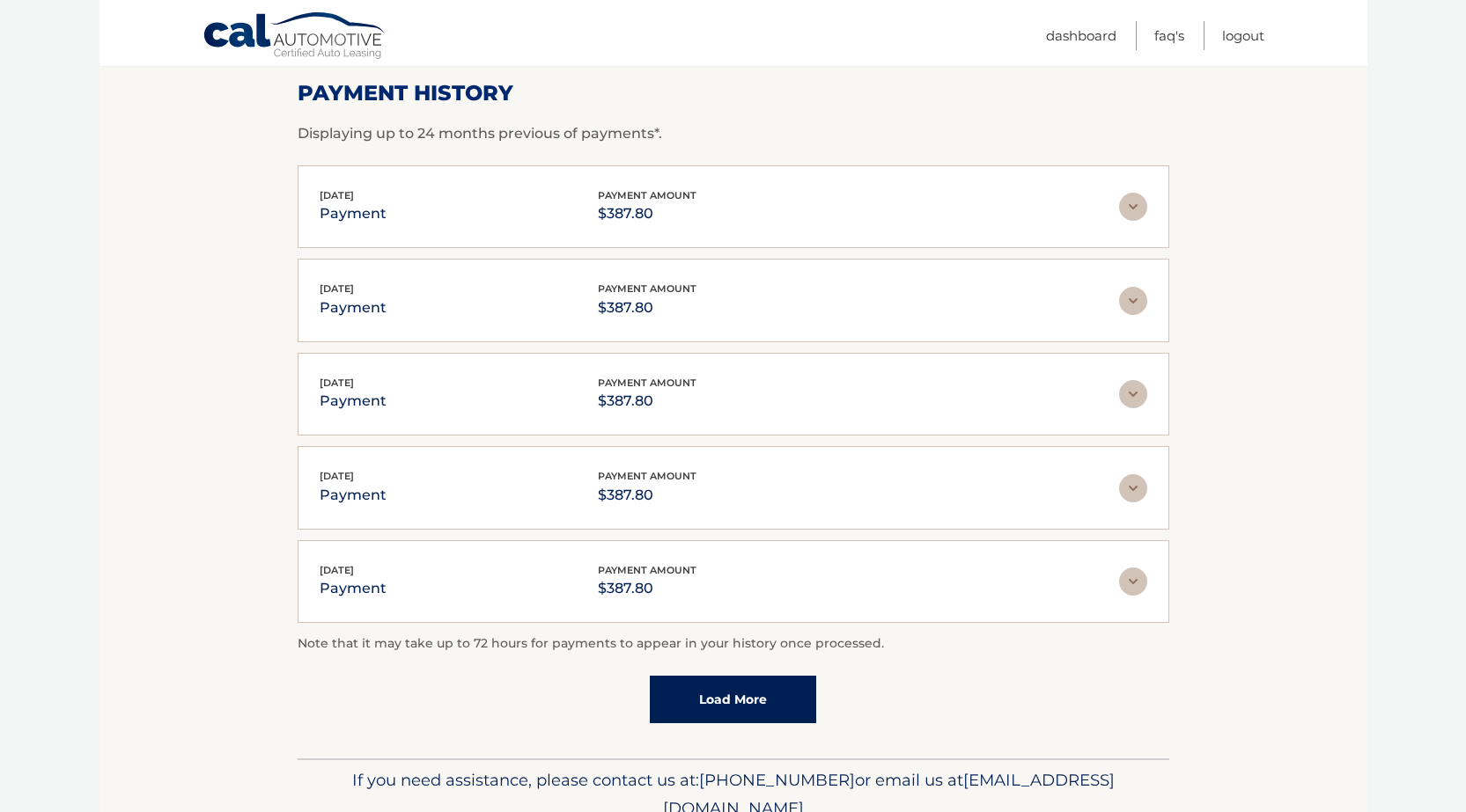
click at [731, 699] on link "Load More" at bounding box center [733, 699] width 167 height 47
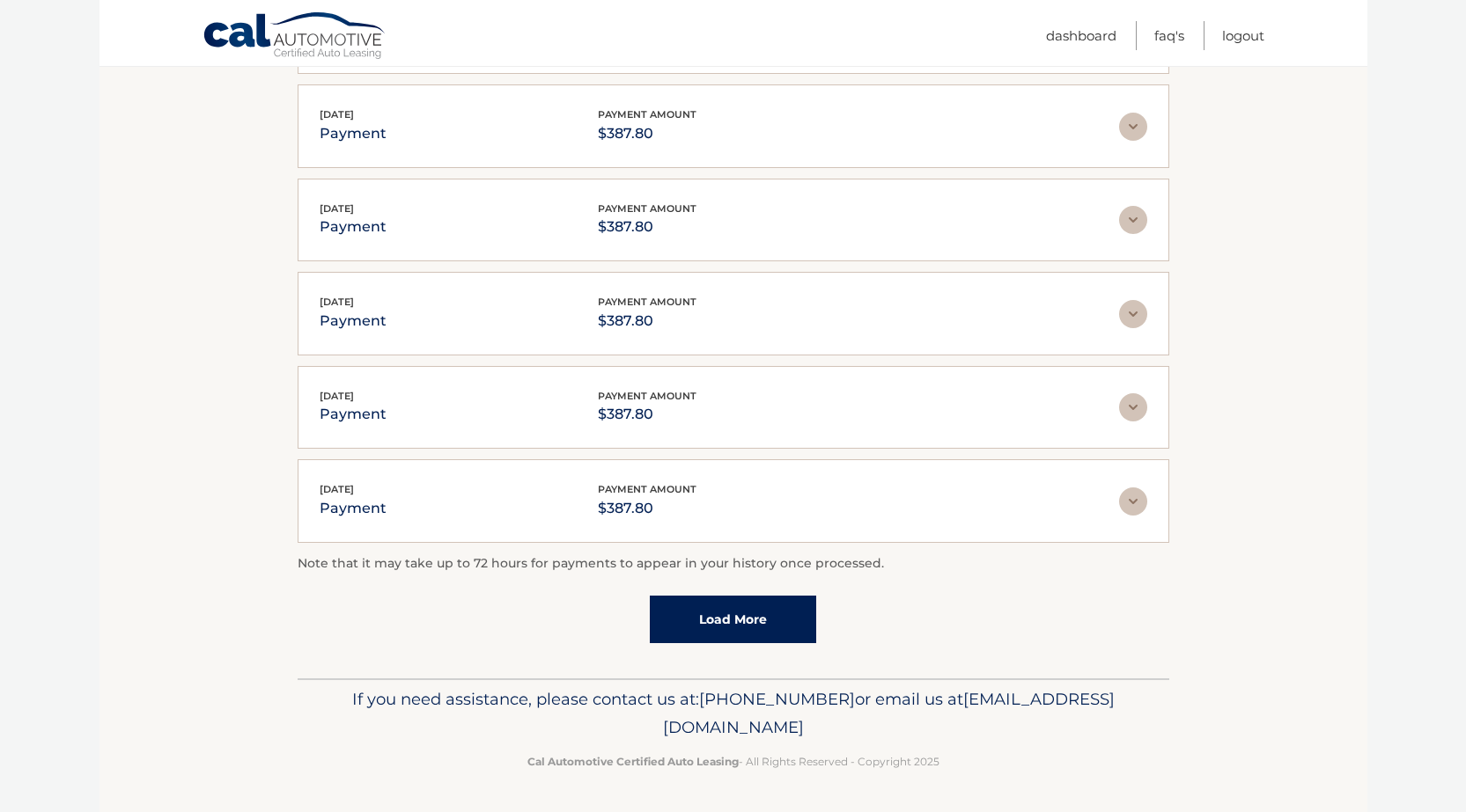
scroll to position [0, 0]
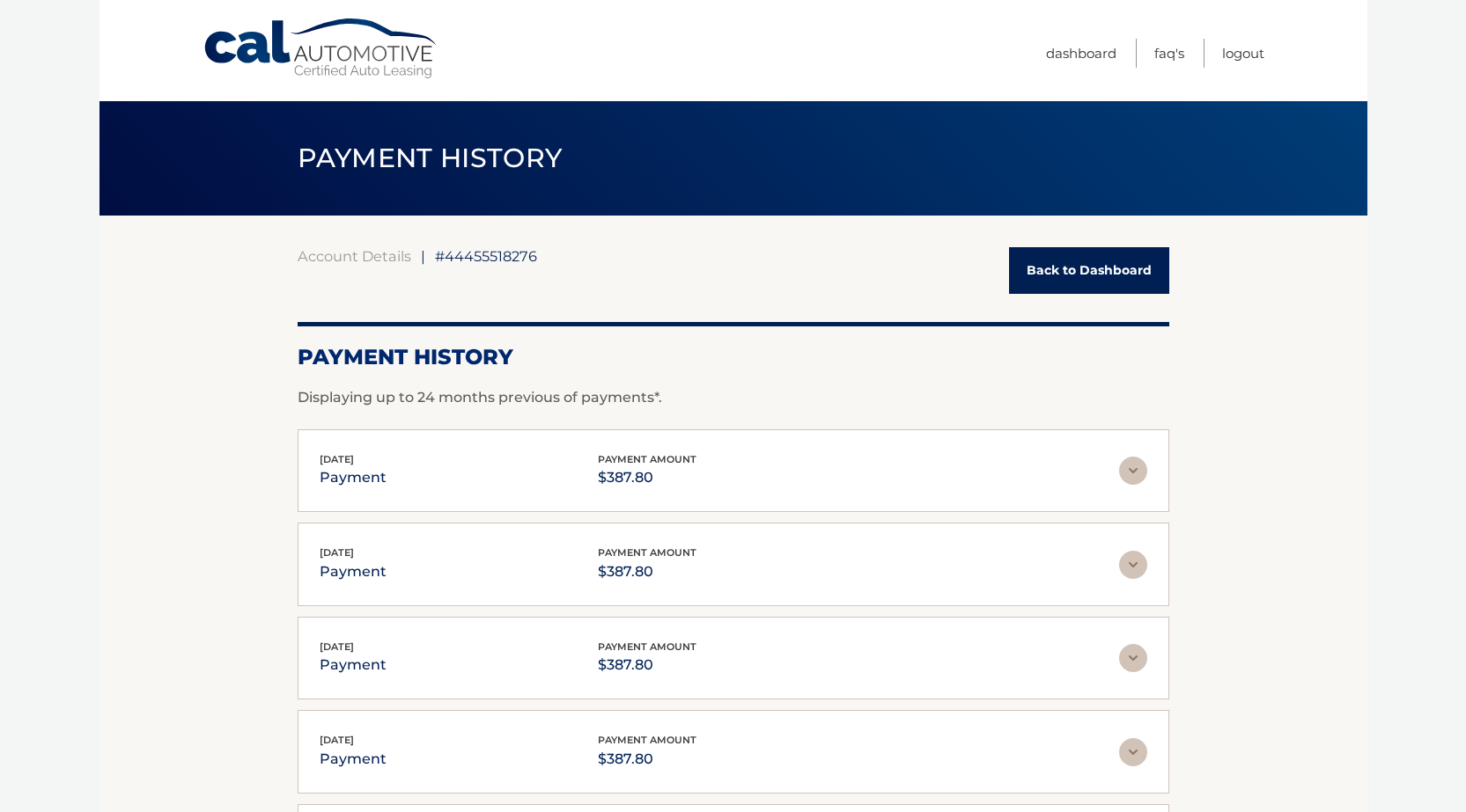
click at [1092, 264] on link "Back to Dashboard" at bounding box center [1088, 270] width 160 height 46
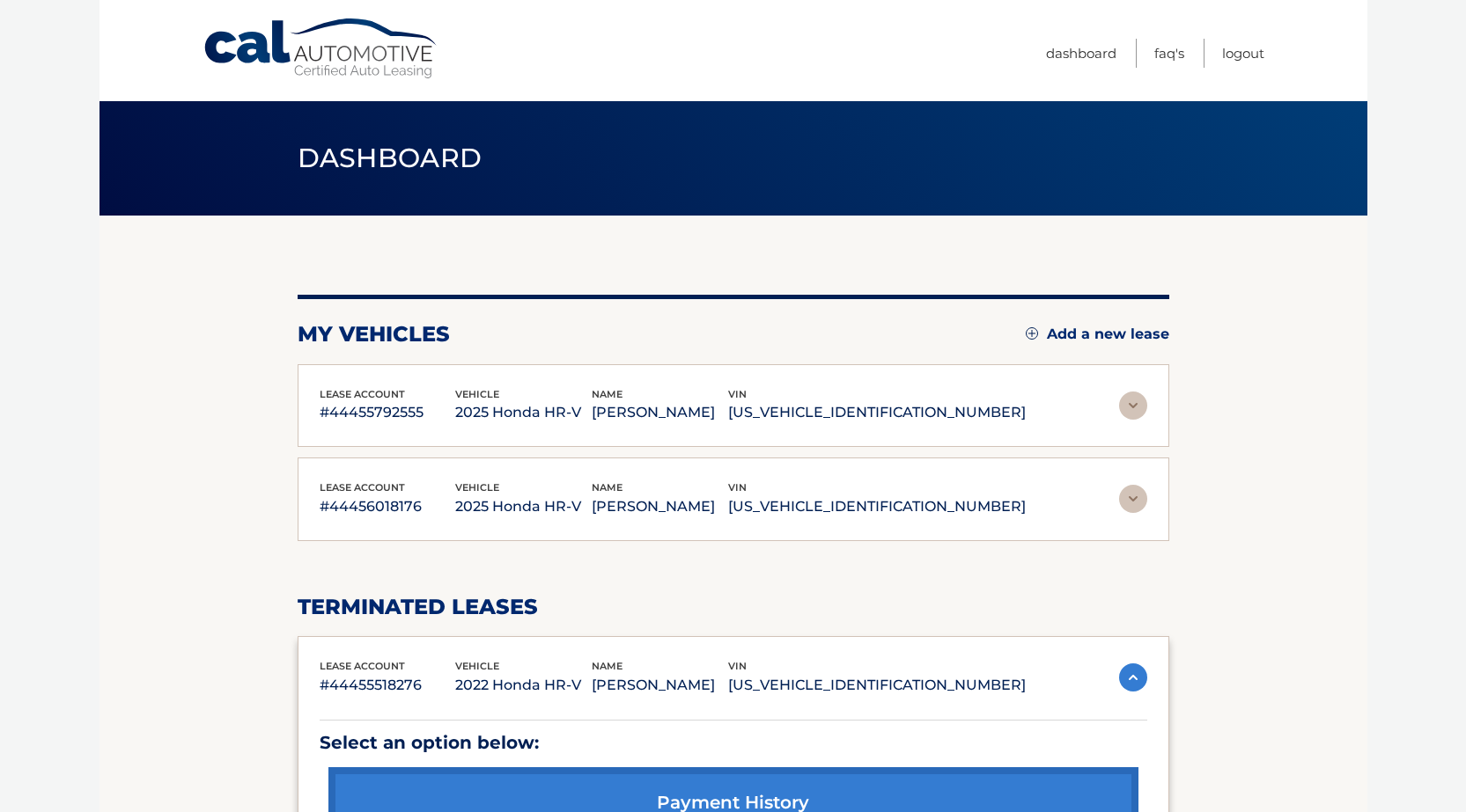
click at [408, 158] on span "Dashboard" at bounding box center [389, 158] width 185 height 33
click at [1225, 358] on section "my vehicles Add a new lease lease account #44455792555 vehicle 2025 Honda HR-V …" at bounding box center [733, 560] width 1267 height 689
click at [1093, 50] on link "Dashboard" at bounding box center [1081, 53] width 71 height 29
click at [1239, 52] on link "Logout" at bounding box center [1243, 53] width 43 height 29
